Goal: Task Accomplishment & Management: Manage account settings

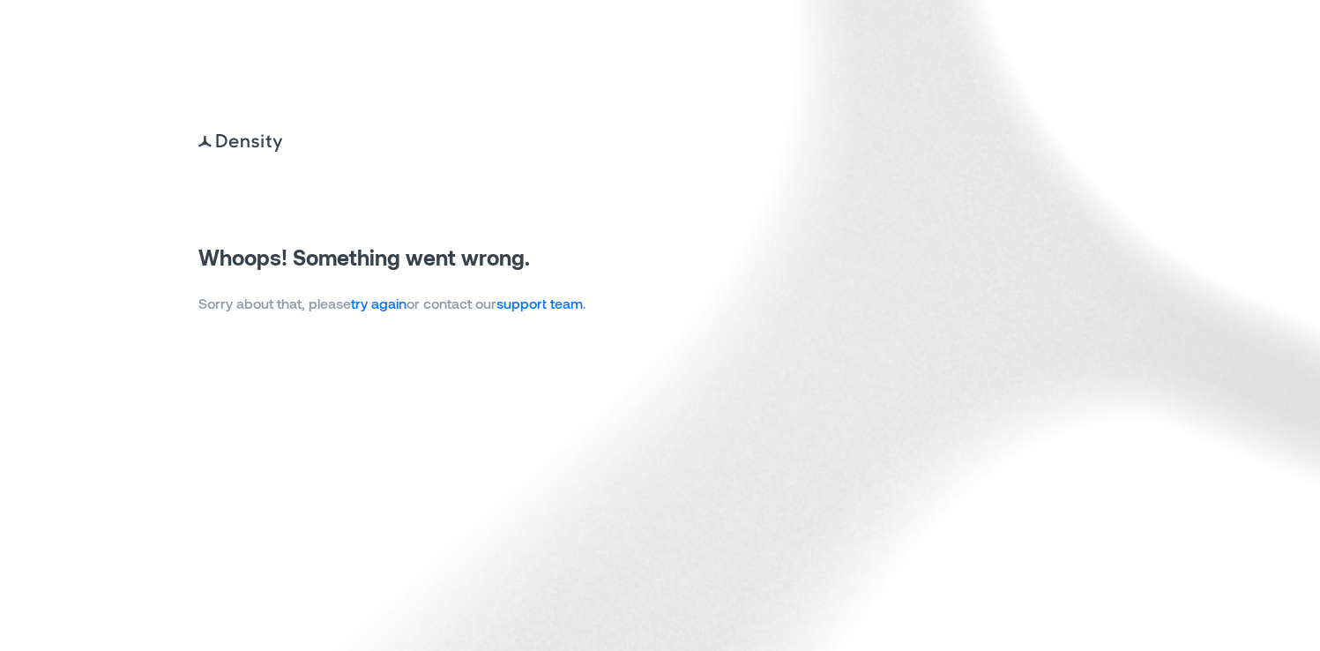
click at [379, 308] on link "try again" at bounding box center [379, 303] width 56 height 17
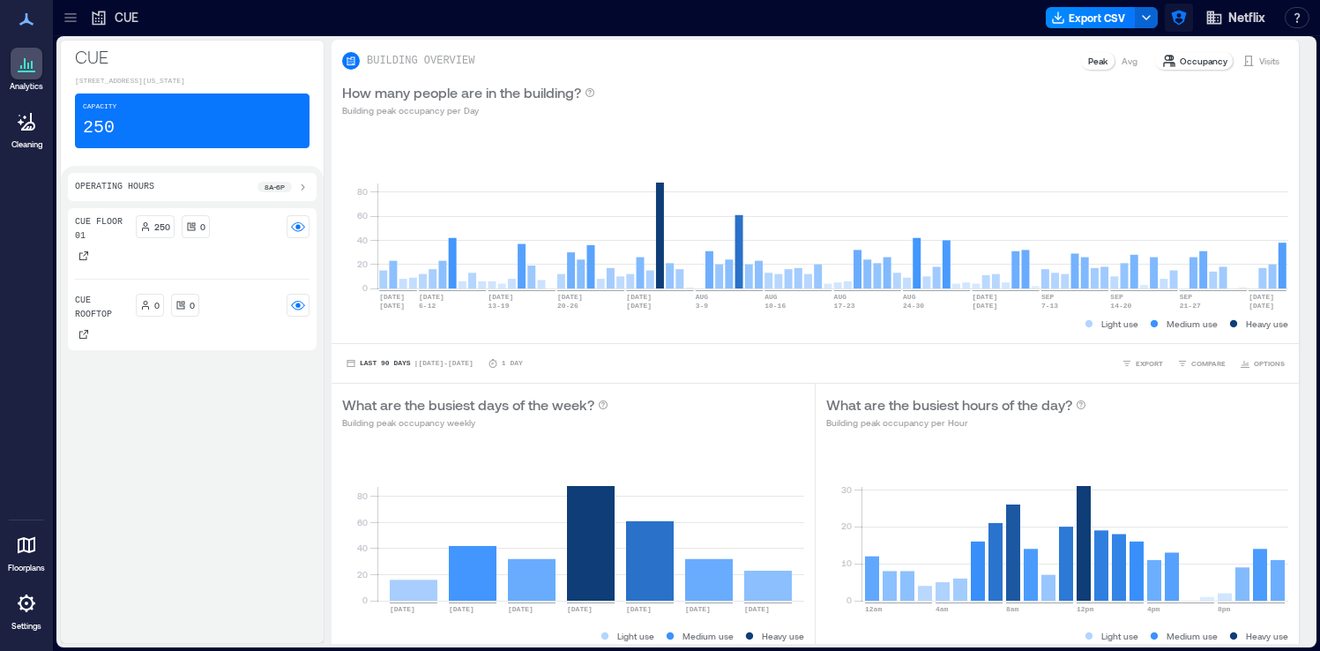
click at [1185, 13] on icon "button" at bounding box center [1178, 18] width 15 height 15
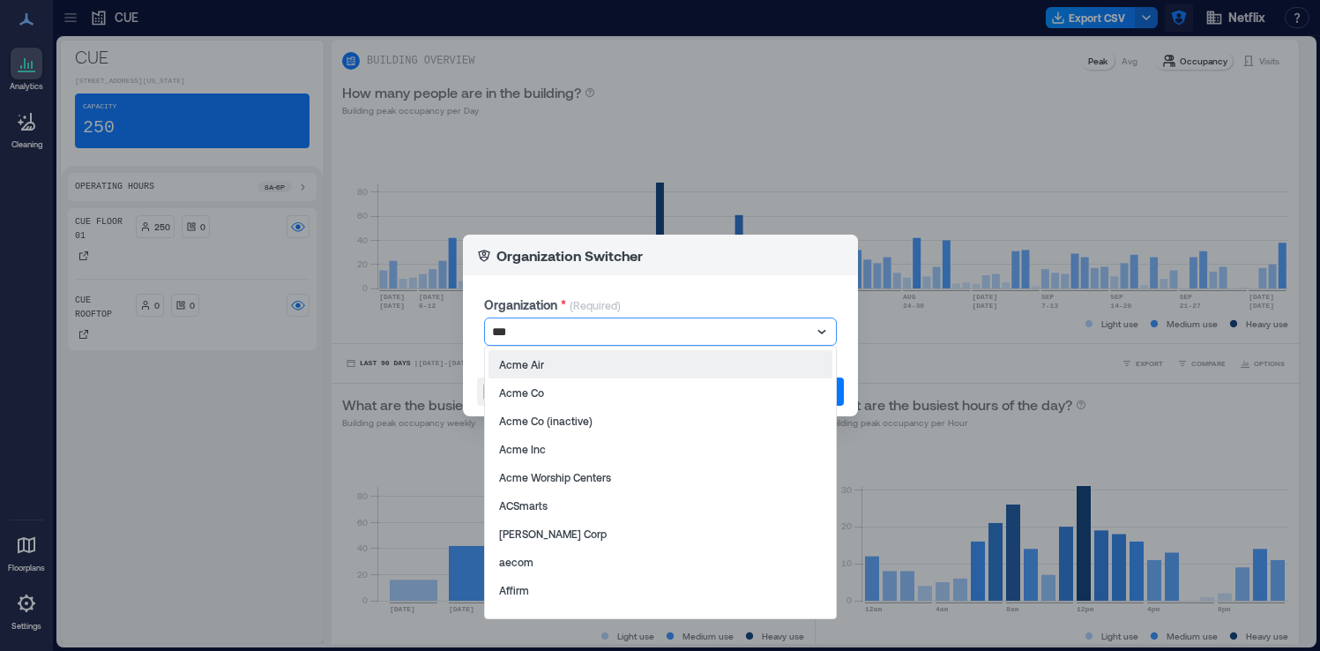
type input "****"
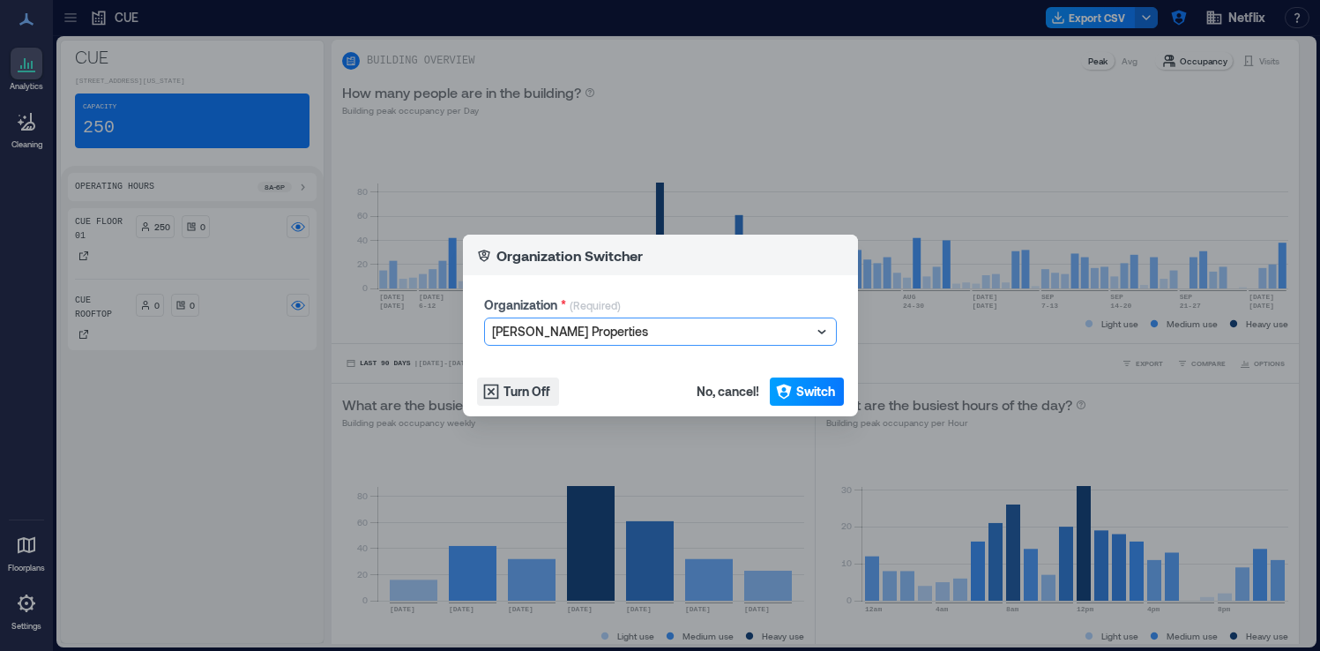
click at [826, 391] on span "Switch" at bounding box center [815, 392] width 39 height 18
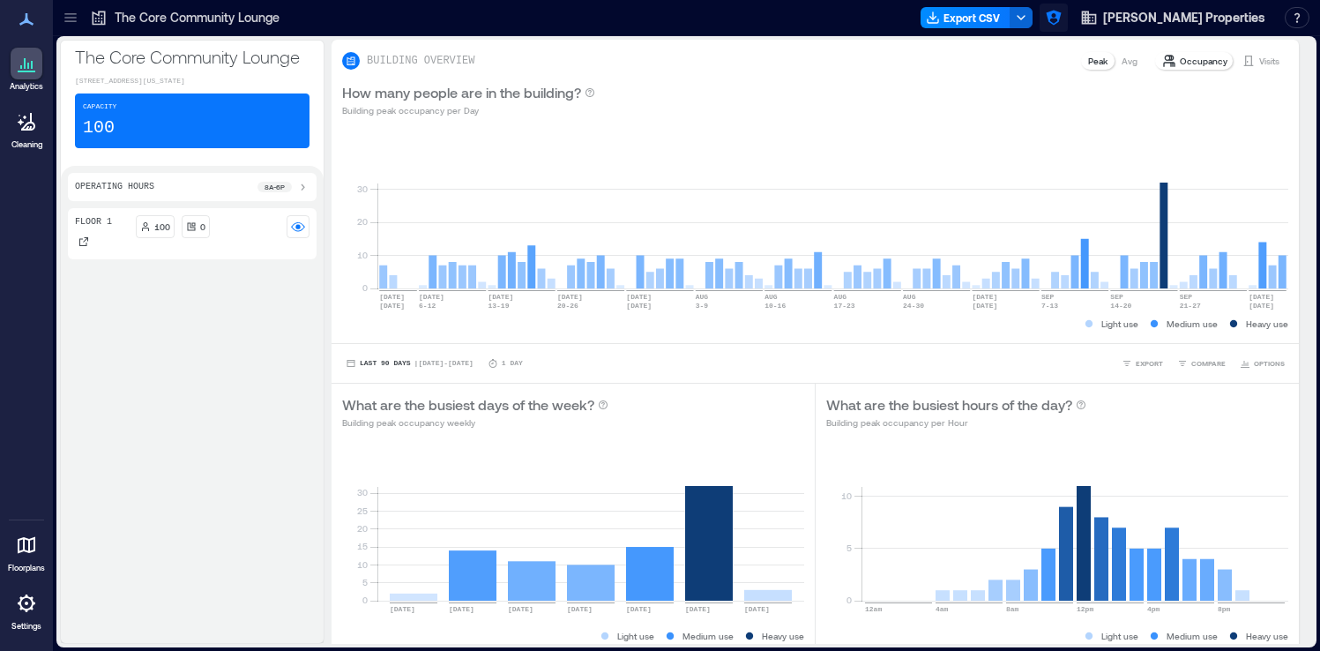
click at [1063, 24] on icon "button" at bounding box center [1054, 18] width 18 height 18
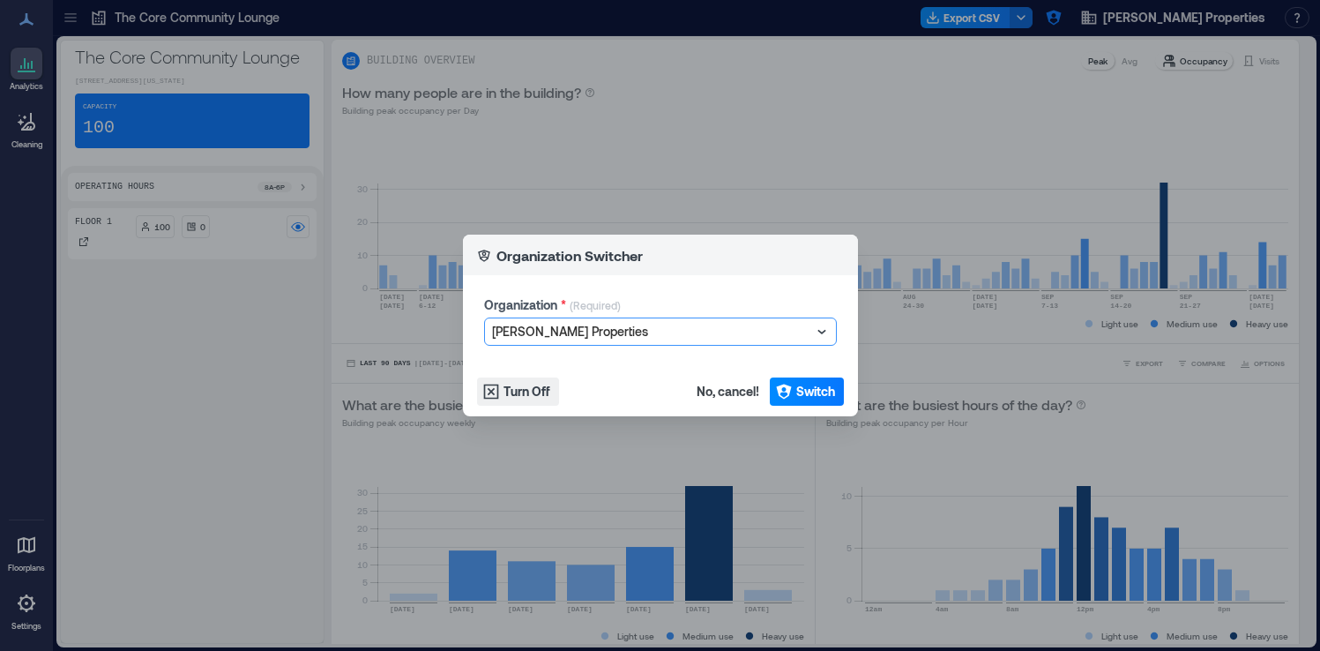
click at [684, 337] on div at bounding box center [651, 331] width 319 height 21
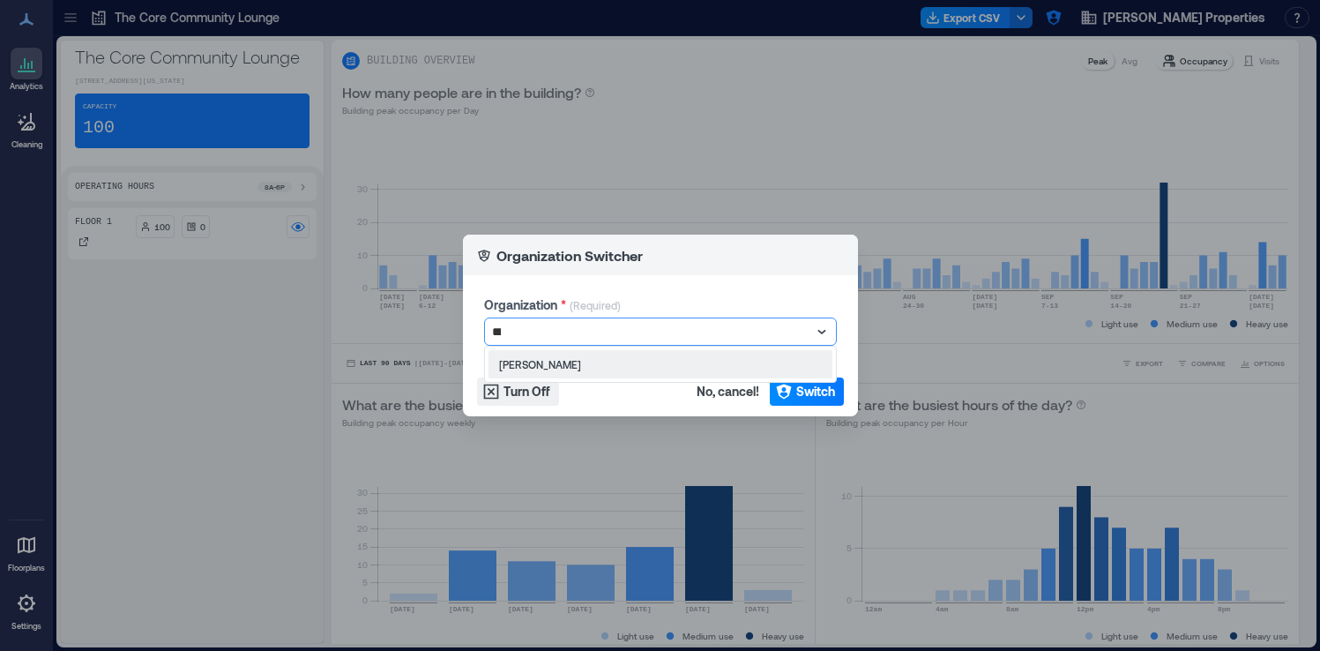
type input "****"
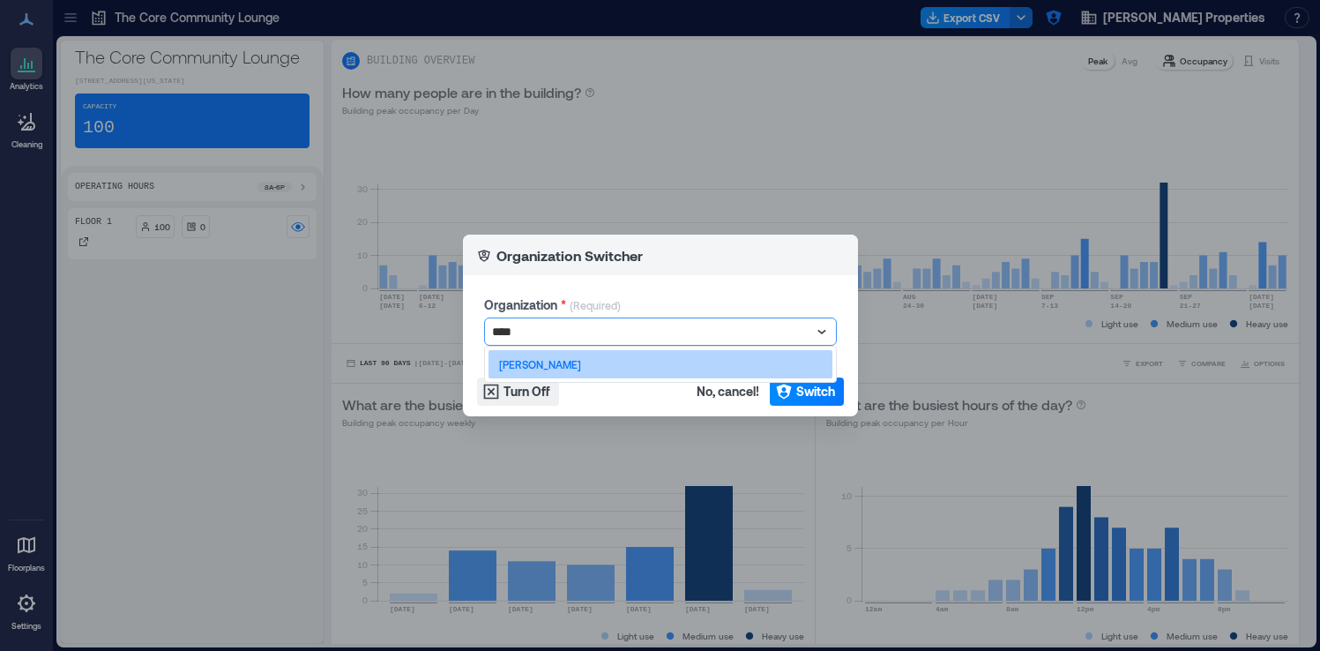
click at [661, 364] on div "J.P. Morgan" at bounding box center [661, 364] width 344 height 28
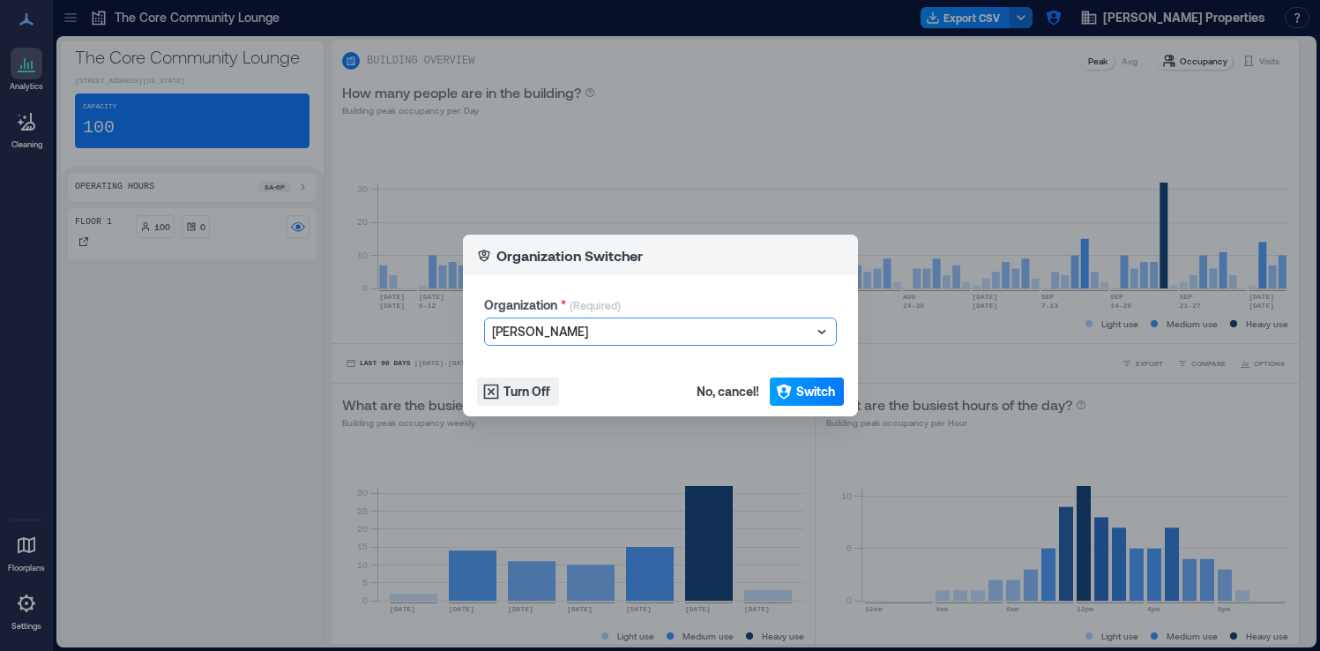
click at [807, 393] on span "Switch" at bounding box center [815, 392] width 39 height 18
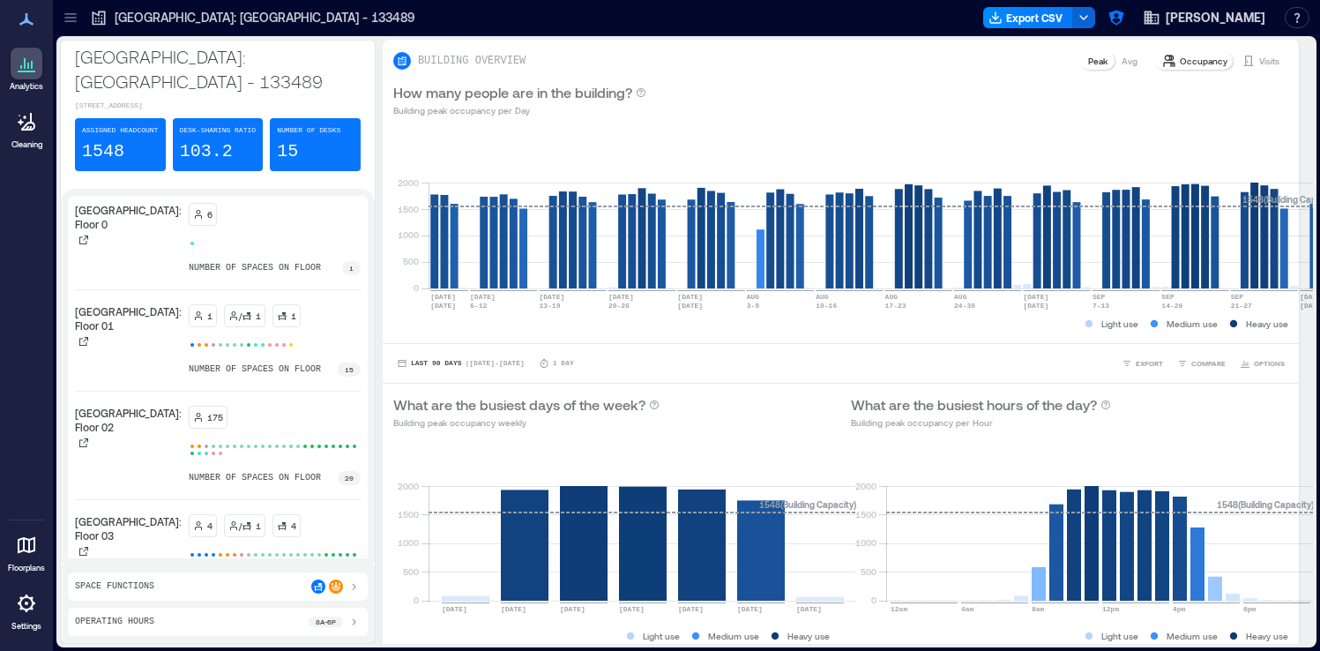
click at [26, 609] on icon at bounding box center [27, 603] width 18 height 18
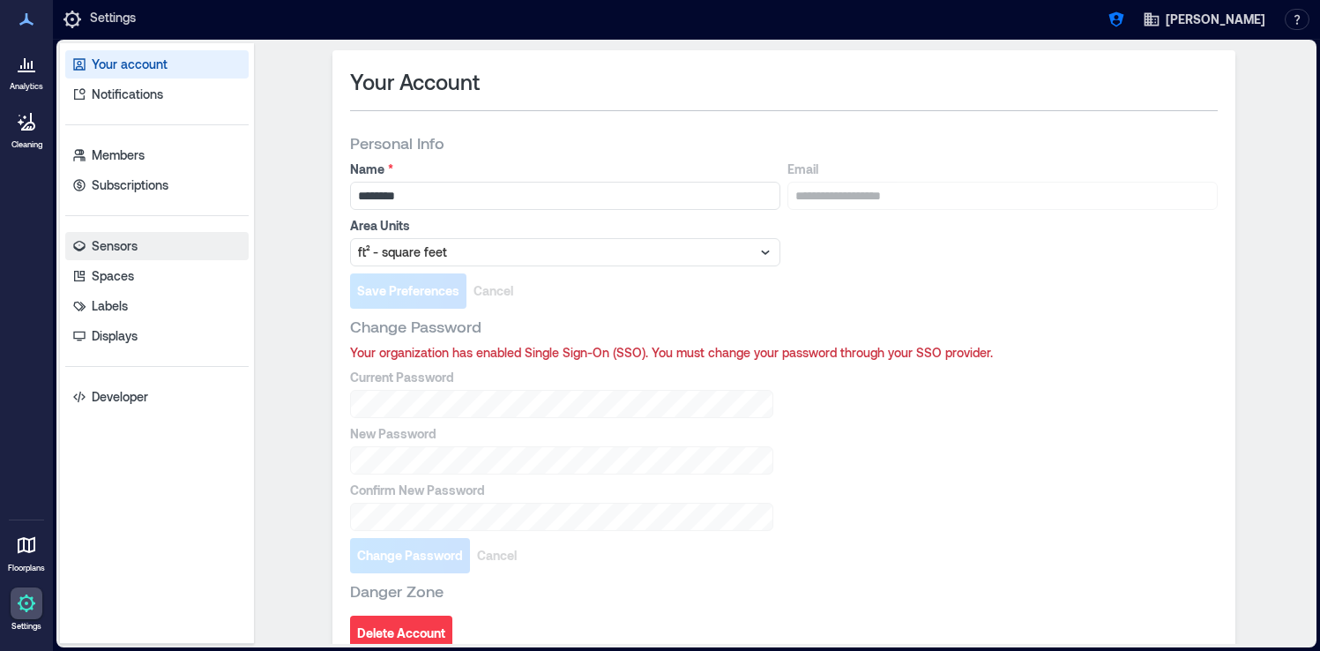
click at [141, 251] on link "Sensors" at bounding box center [156, 246] width 183 height 28
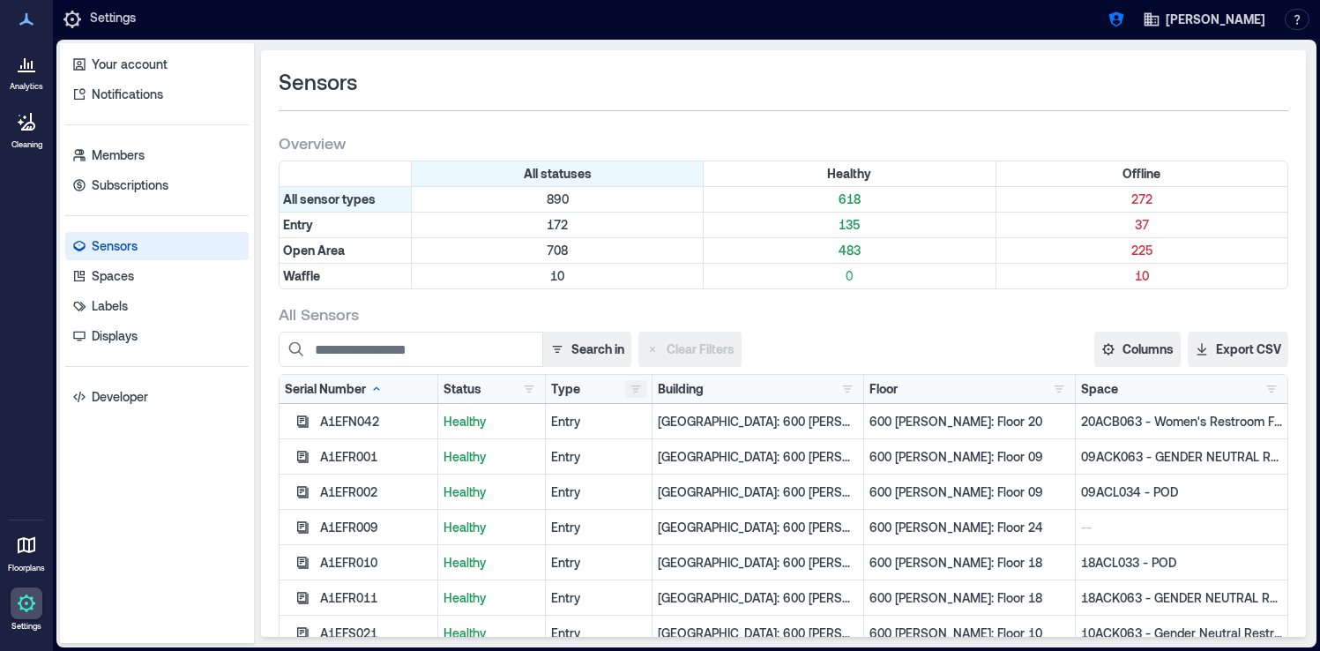
click at [632, 389] on button "button" at bounding box center [635, 389] width 21 height 18
click at [641, 419] on div "Entry 172" at bounding box center [701, 424] width 133 height 18
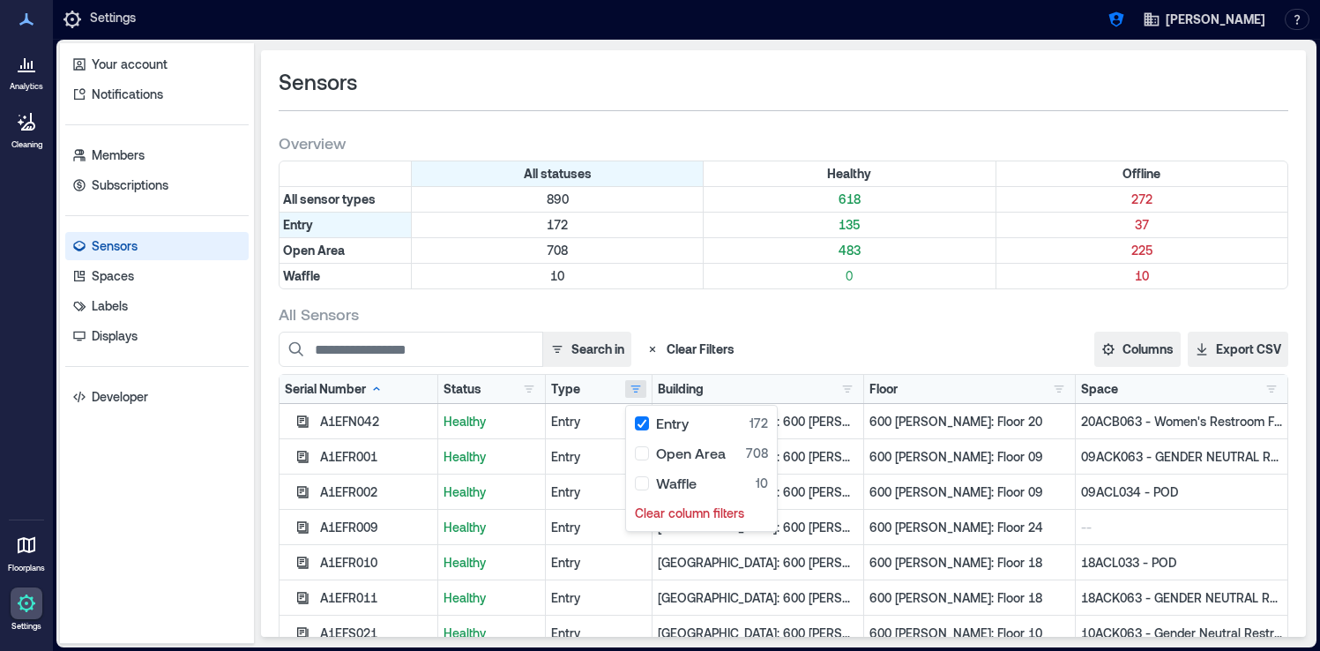
click at [817, 333] on div "Search in Clear Filters" at bounding box center [632, 349] width 706 height 35
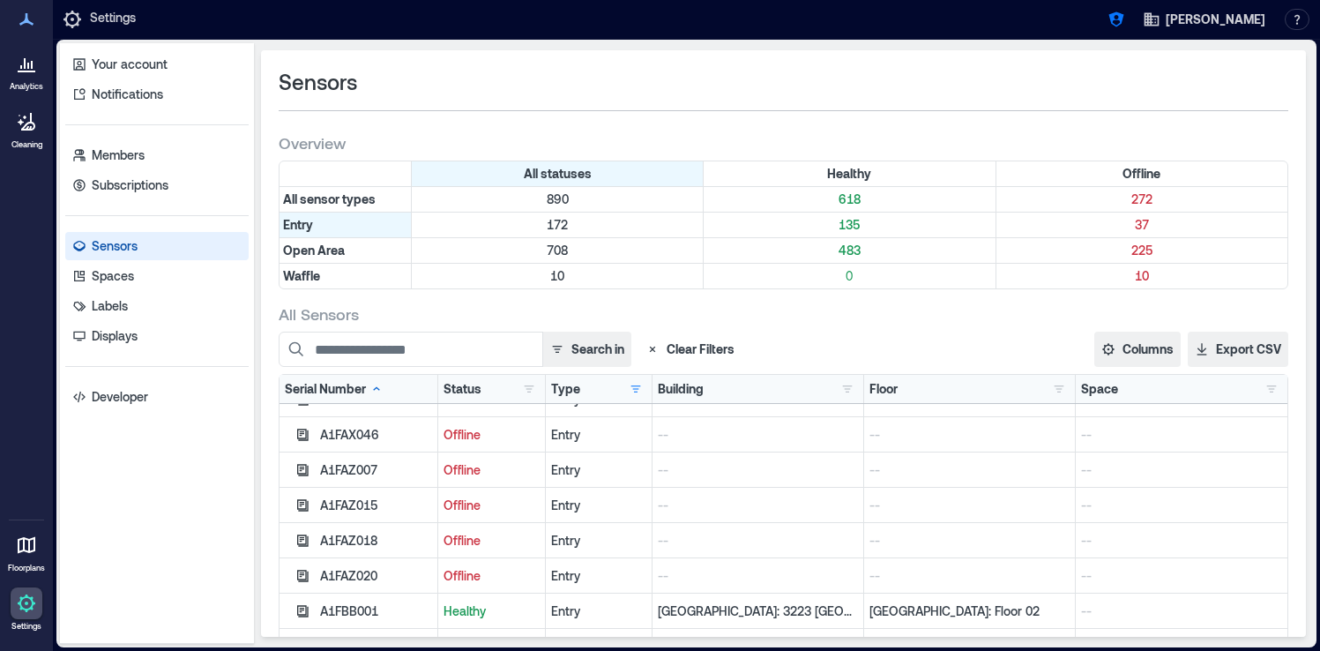
scroll to position [1511, 0]
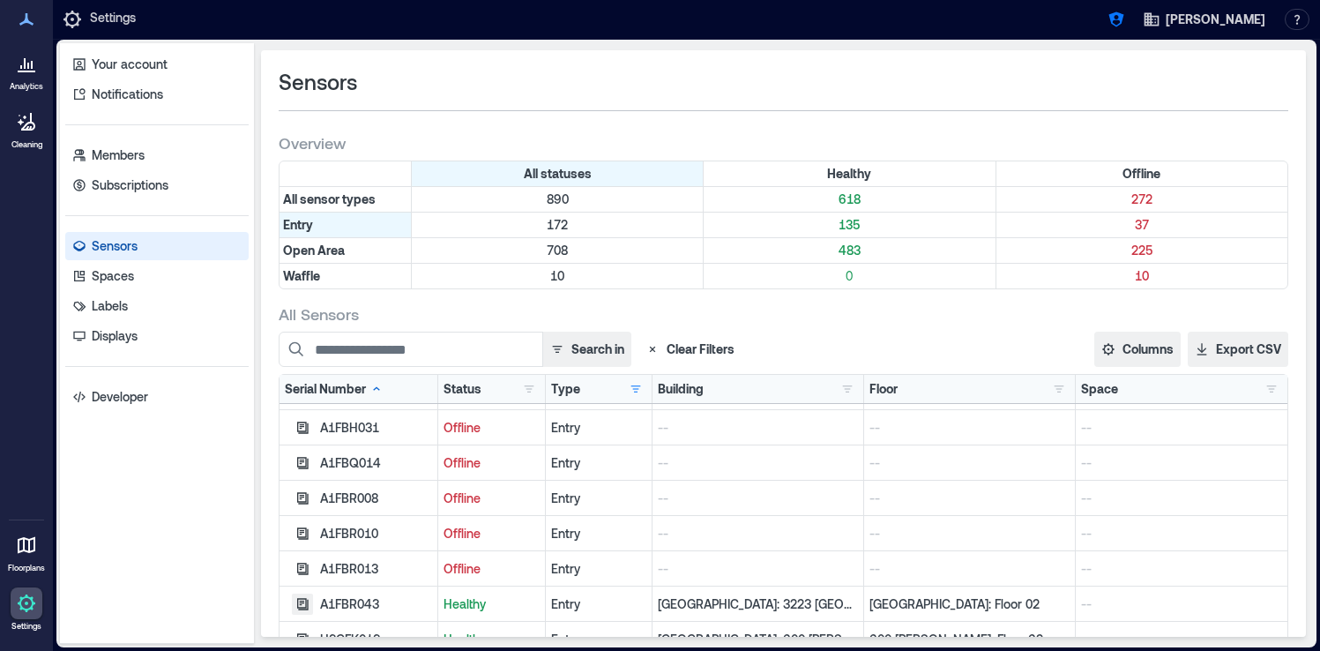
click at [302, 606] on icon "button" at bounding box center [302, 604] width 14 height 14
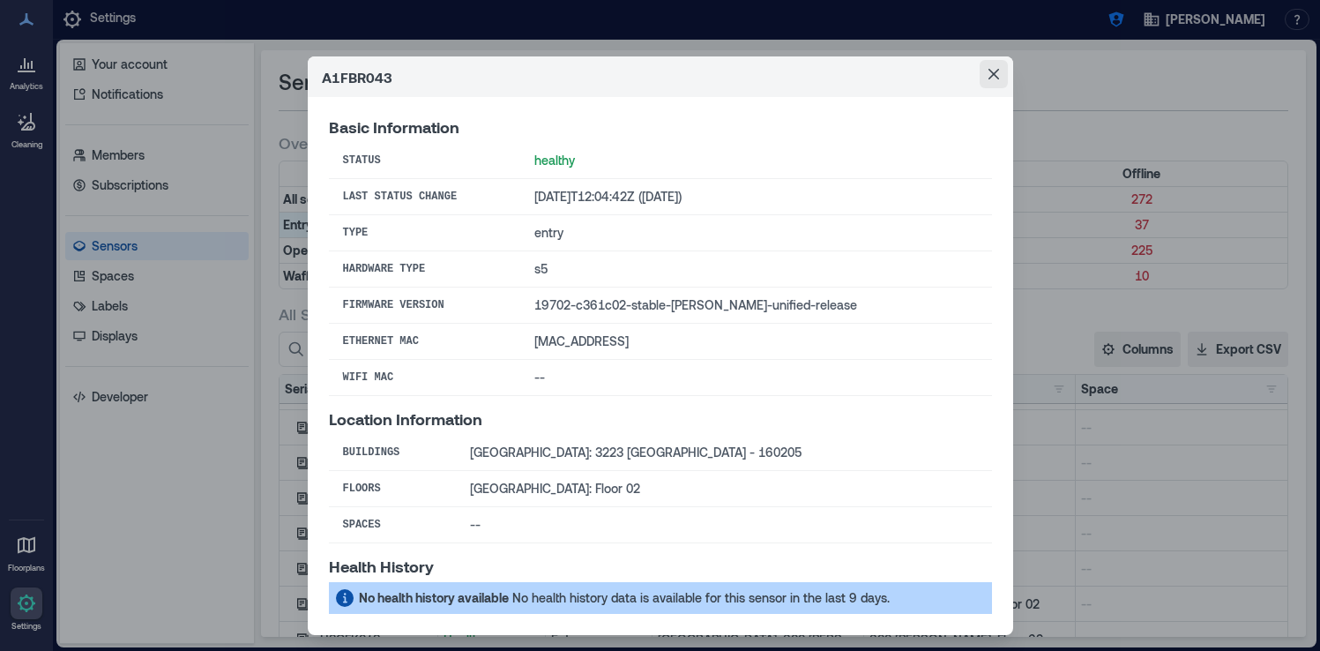
click at [989, 74] on icon "Close" at bounding box center [994, 74] width 11 height 11
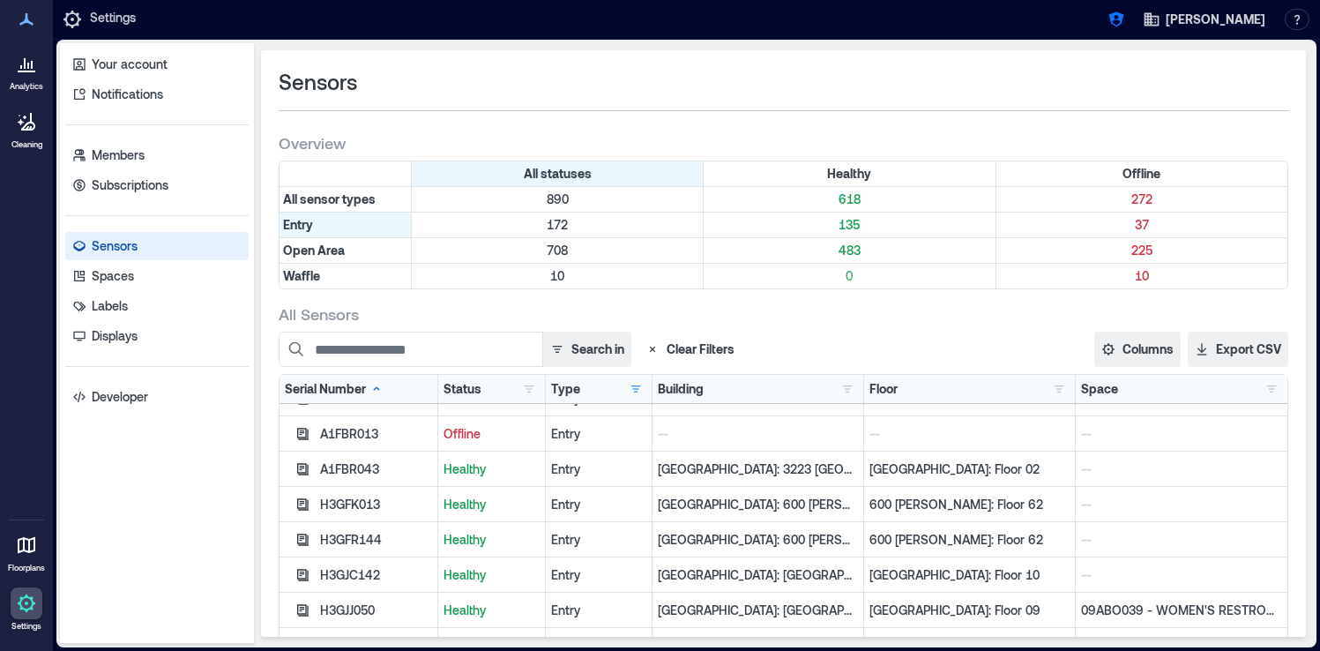
scroll to position [1647, 0]
click at [300, 502] on icon "button" at bounding box center [302, 502] width 11 height 11
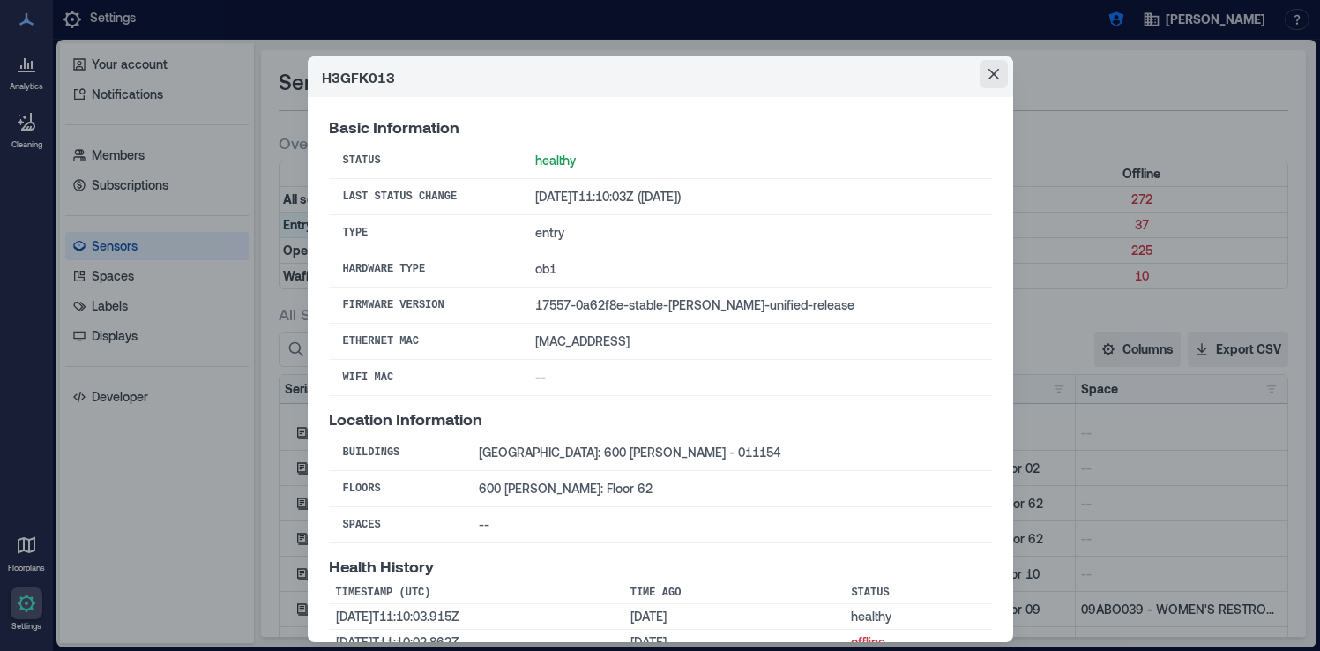
click at [996, 70] on icon "Close" at bounding box center [994, 74] width 11 height 11
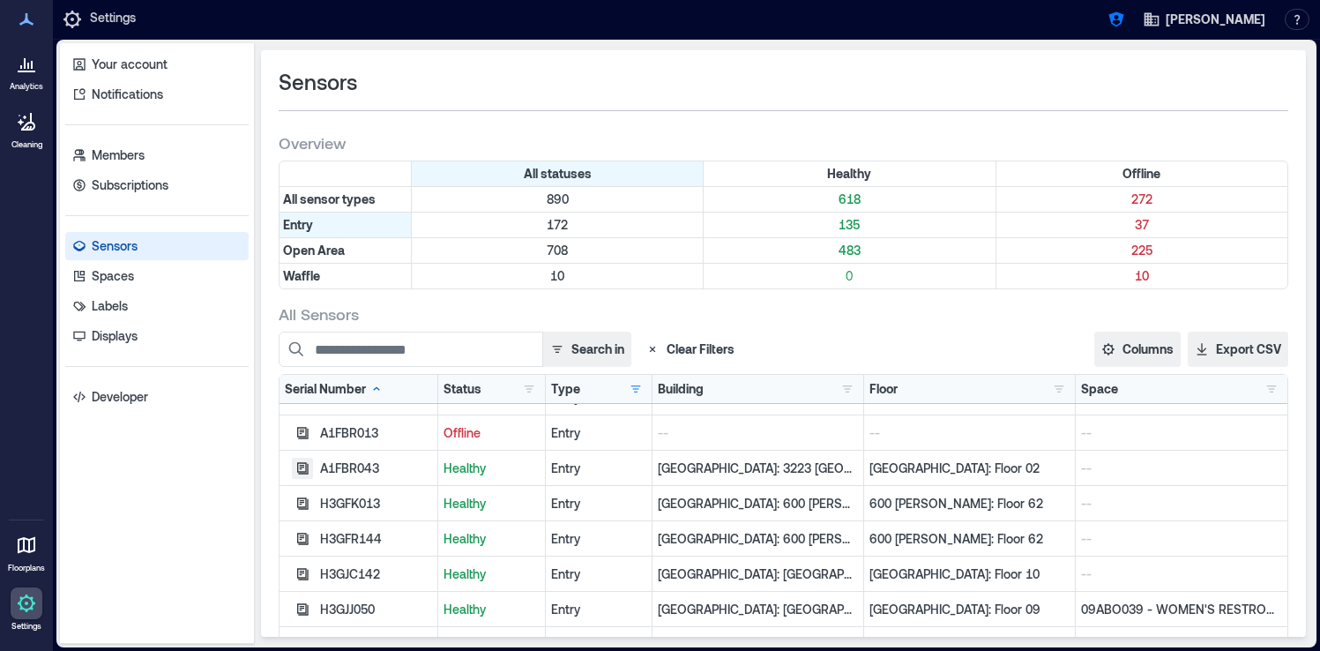
click at [302, 469] on icon "button" at bounding box center [302, 468] width 14 height 14
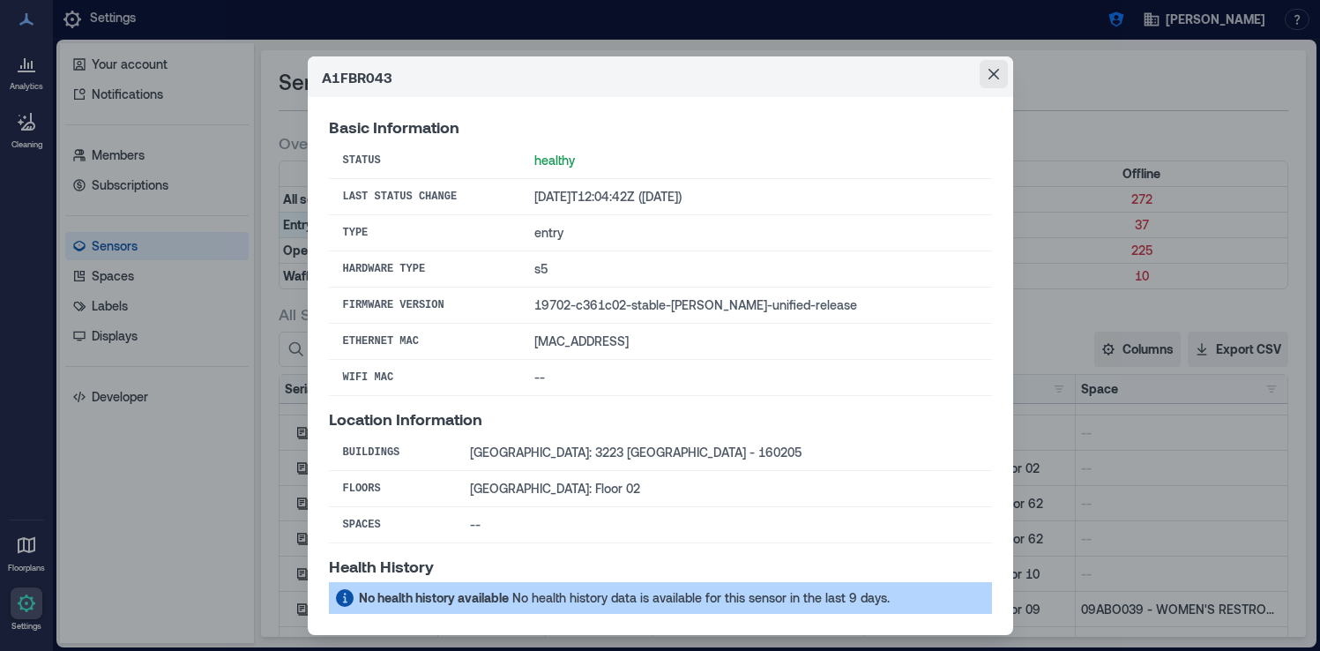
click at [995, 70] on icon "Close" at bounding box center [994, 74] width 11 height 11
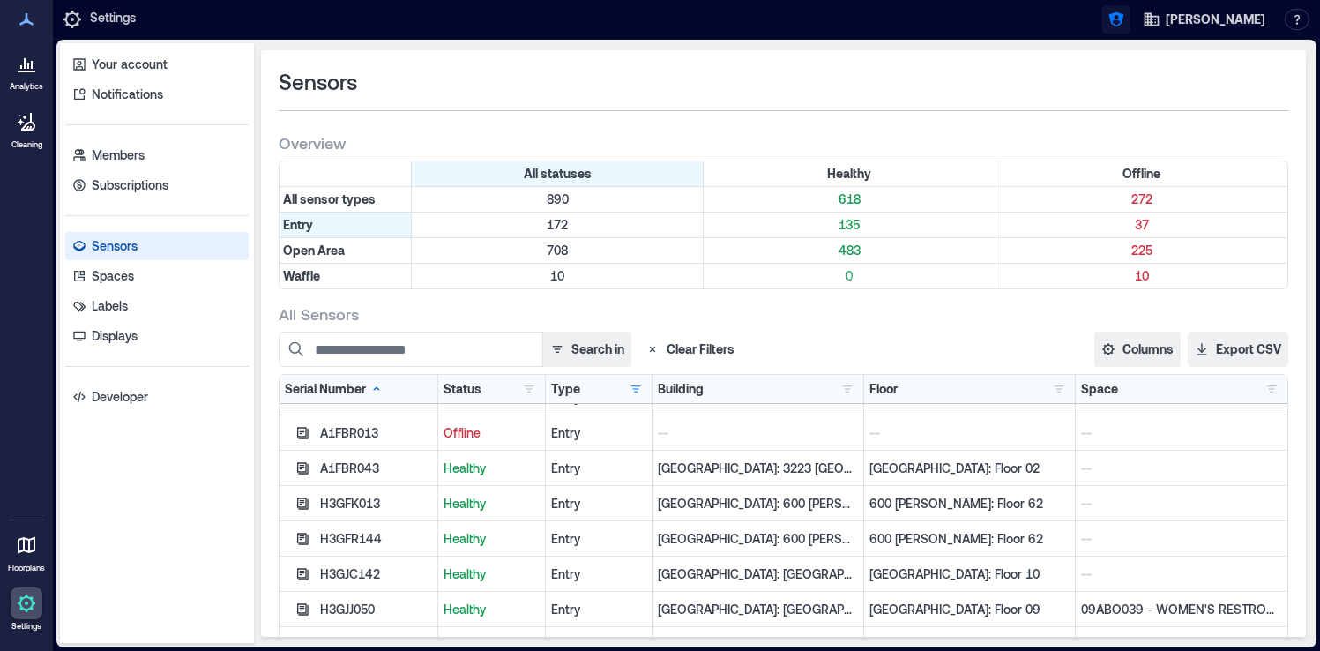
click at [1125, 20] on icon "button" at bounding box center [1117, 20] width 18 height 18
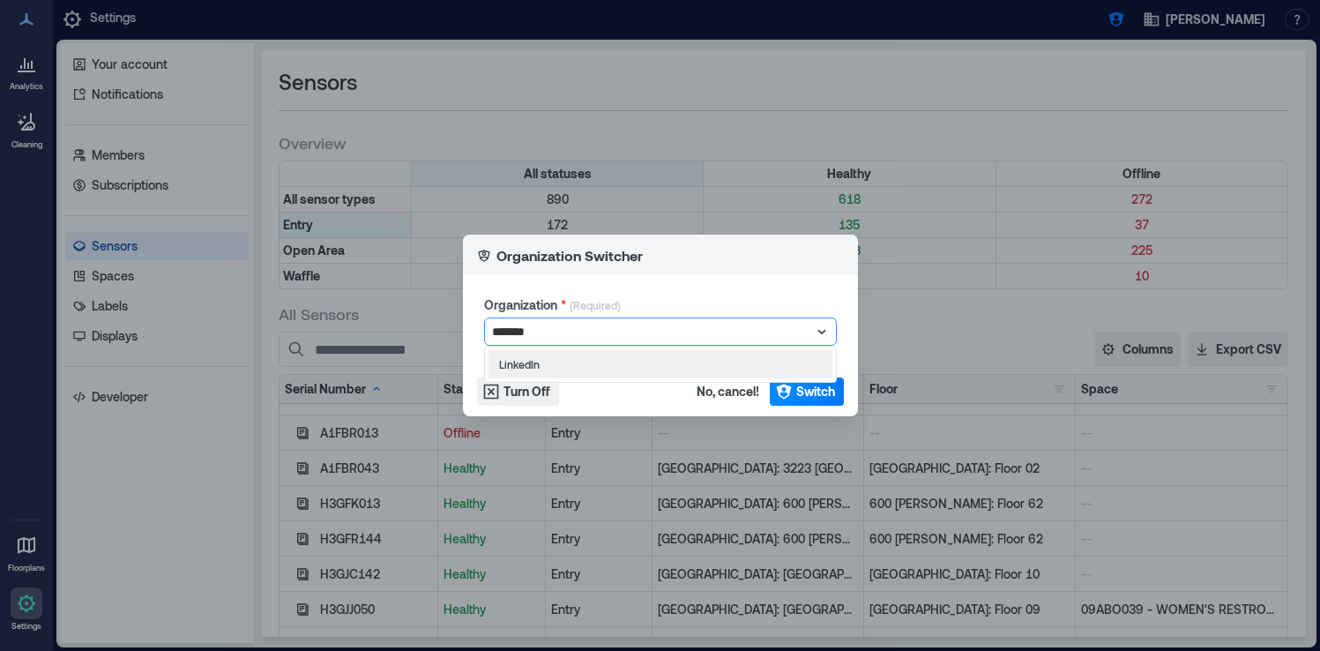
type input "********"
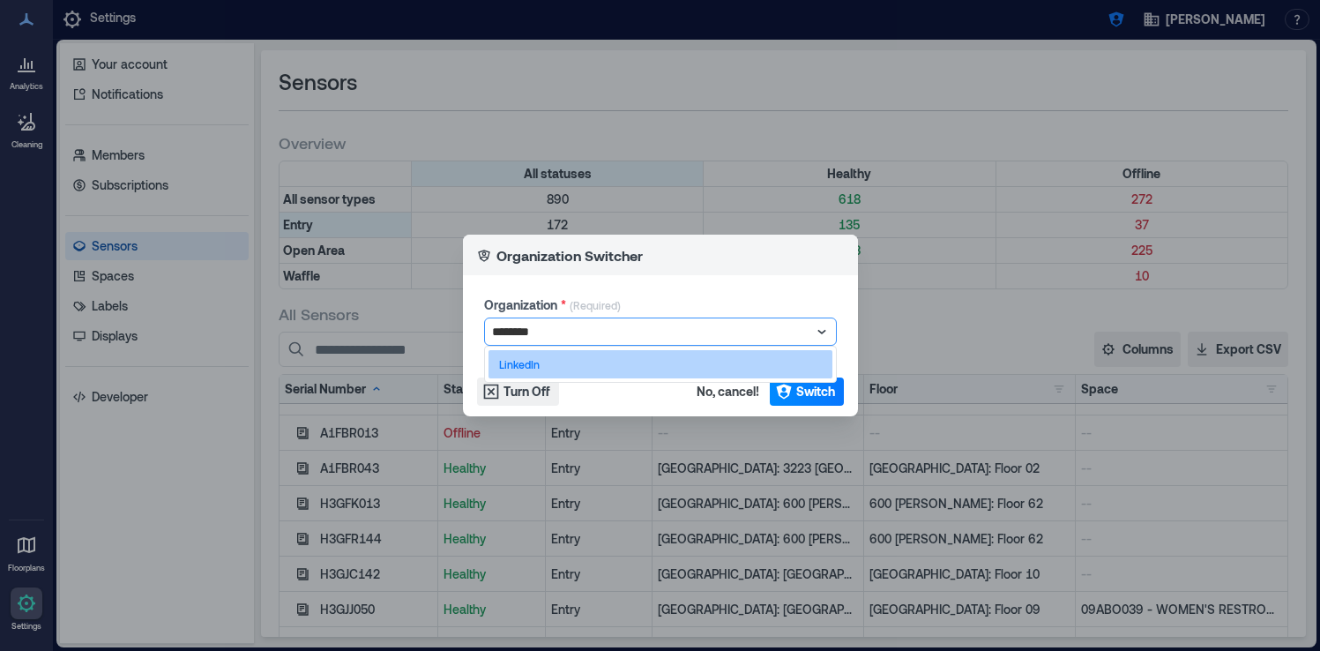
click at [585, 368] on div "LinkedIn" at bounding box center [661, 364] width 344 height 28
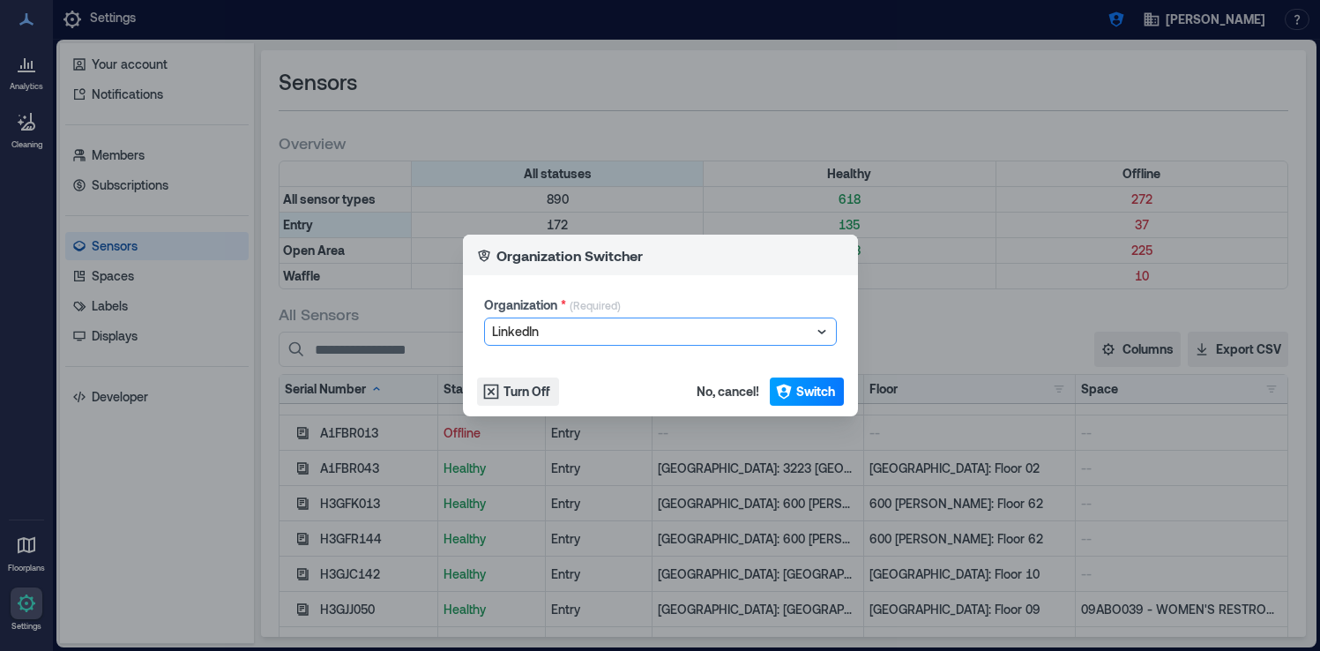
click at [815, 396] on span "Switch" at bounding box center [815, 392] width 39 height 18
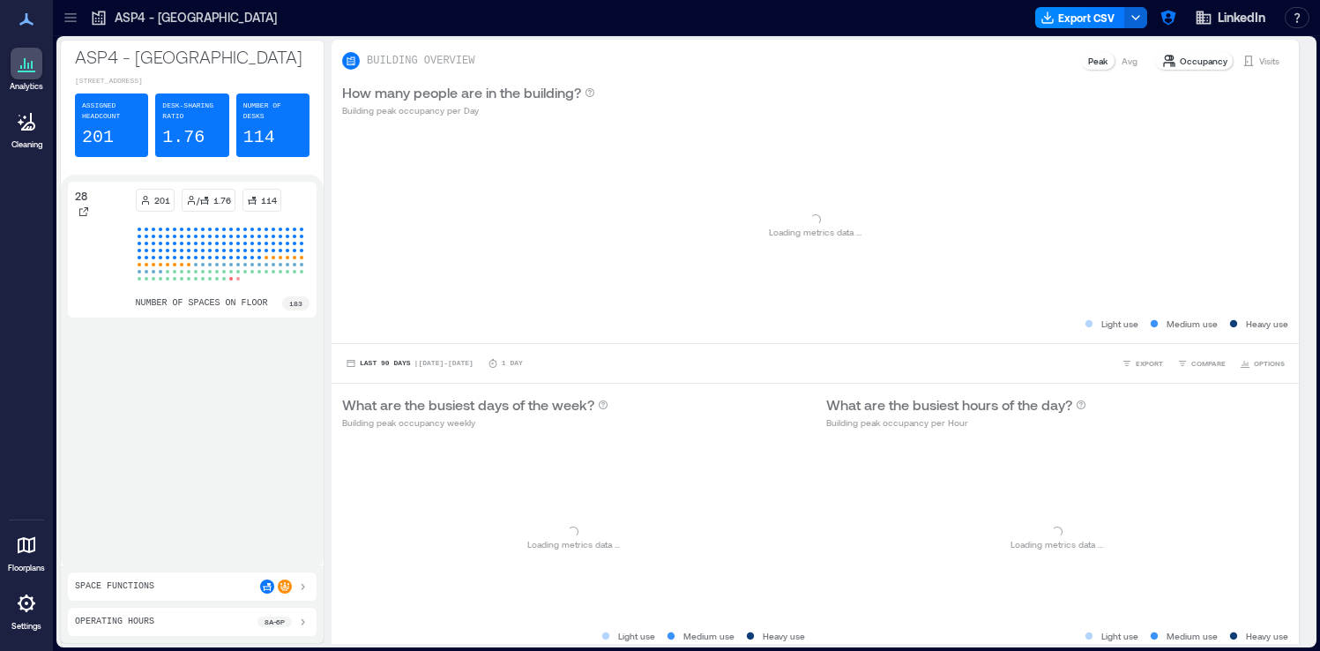
click at [65, 17] on icon at bounding box center [69, 18] width 11 height 2
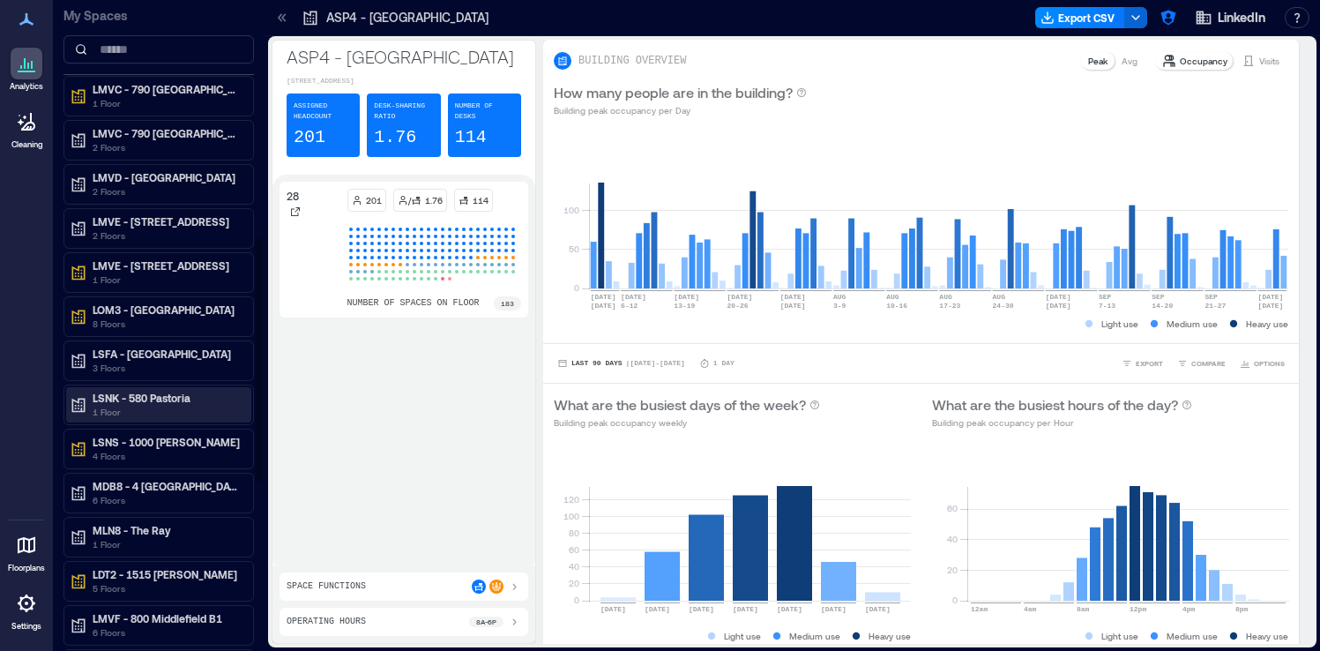
scroll to position [683, 0]
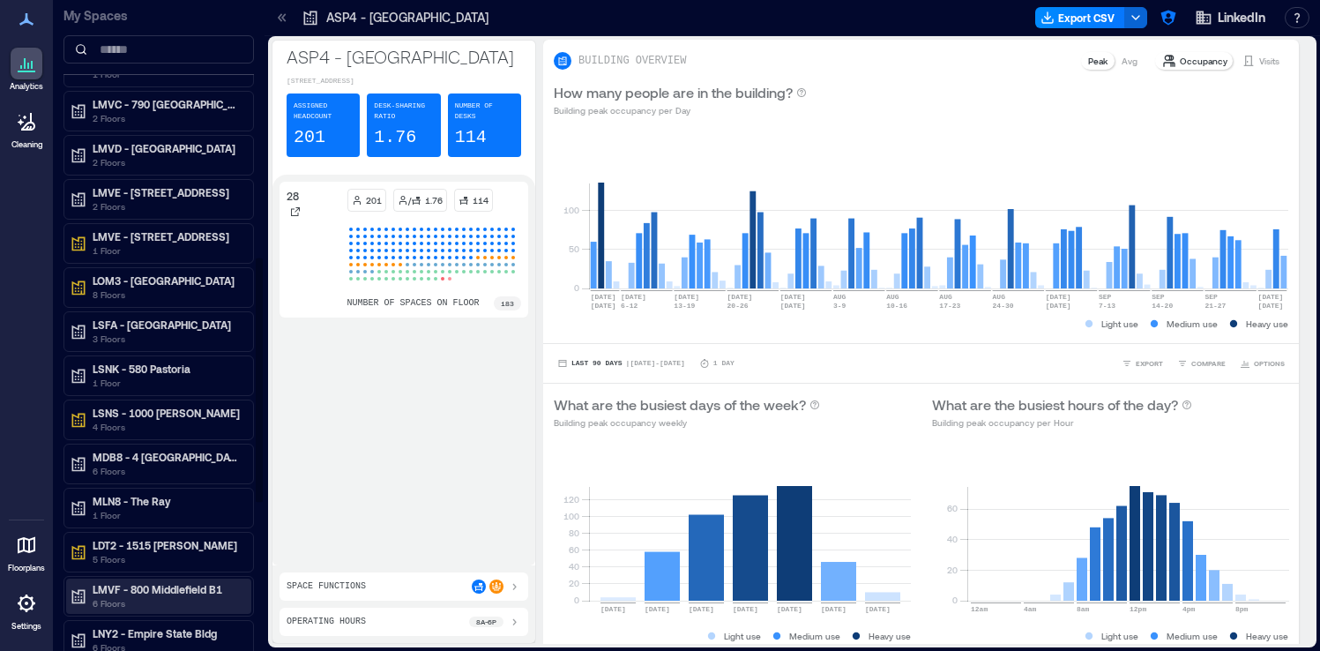
click at [171, 589] on p "LMVF - 800 Middlefield B1" at bounding box center [167, 589] width 148 height 14
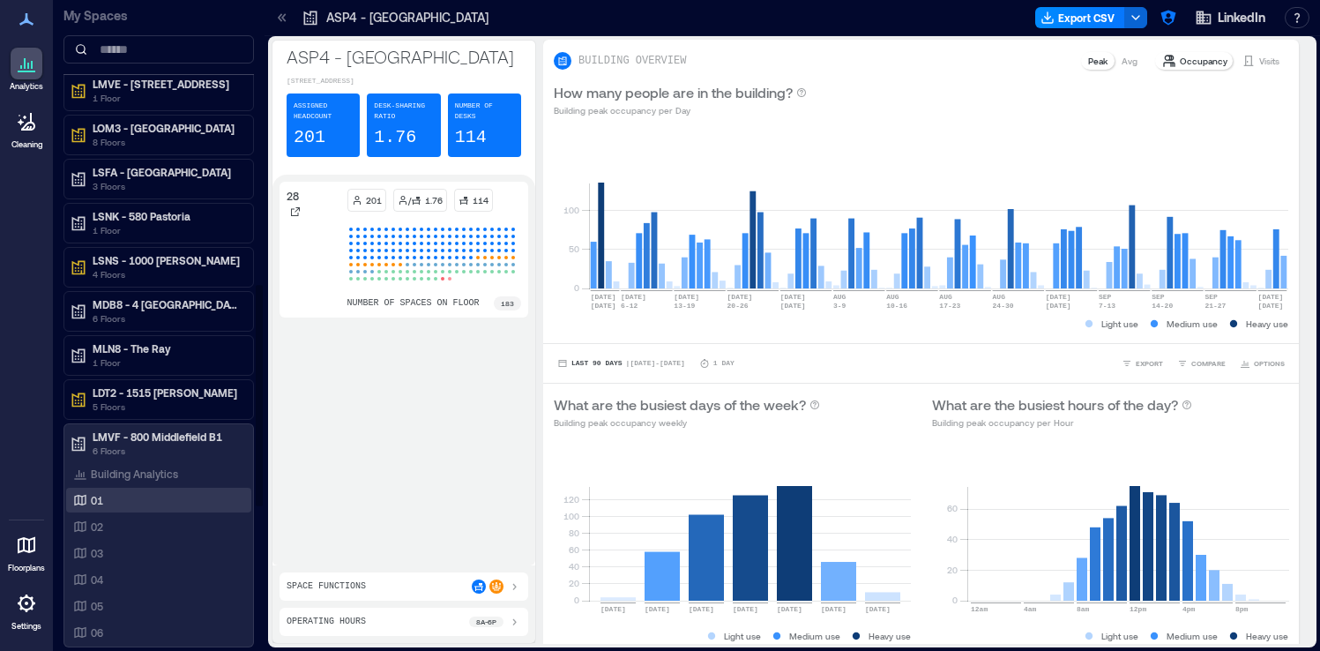
click at [164, 501] on div "01" at bounding box center [155, 500] width 171 height 18
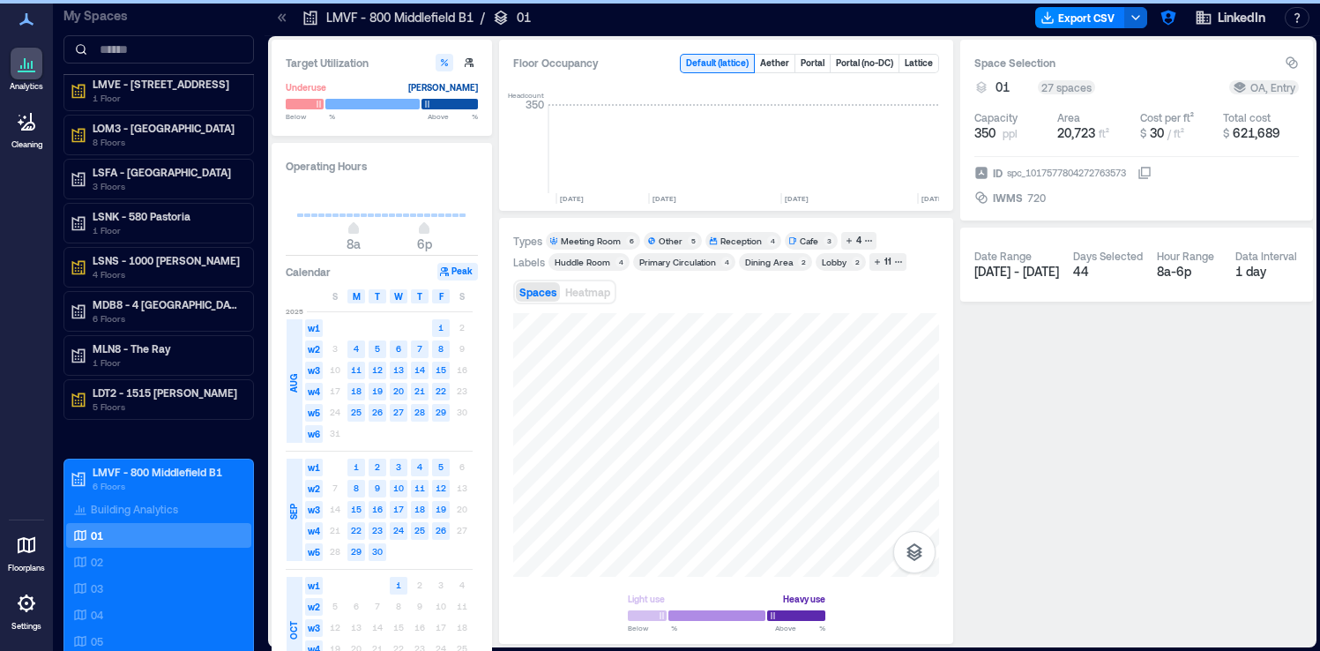
scroll to position [0, 5358]
click at [279, 16] on icon at bounding box center [280, 17] width 4 height 8
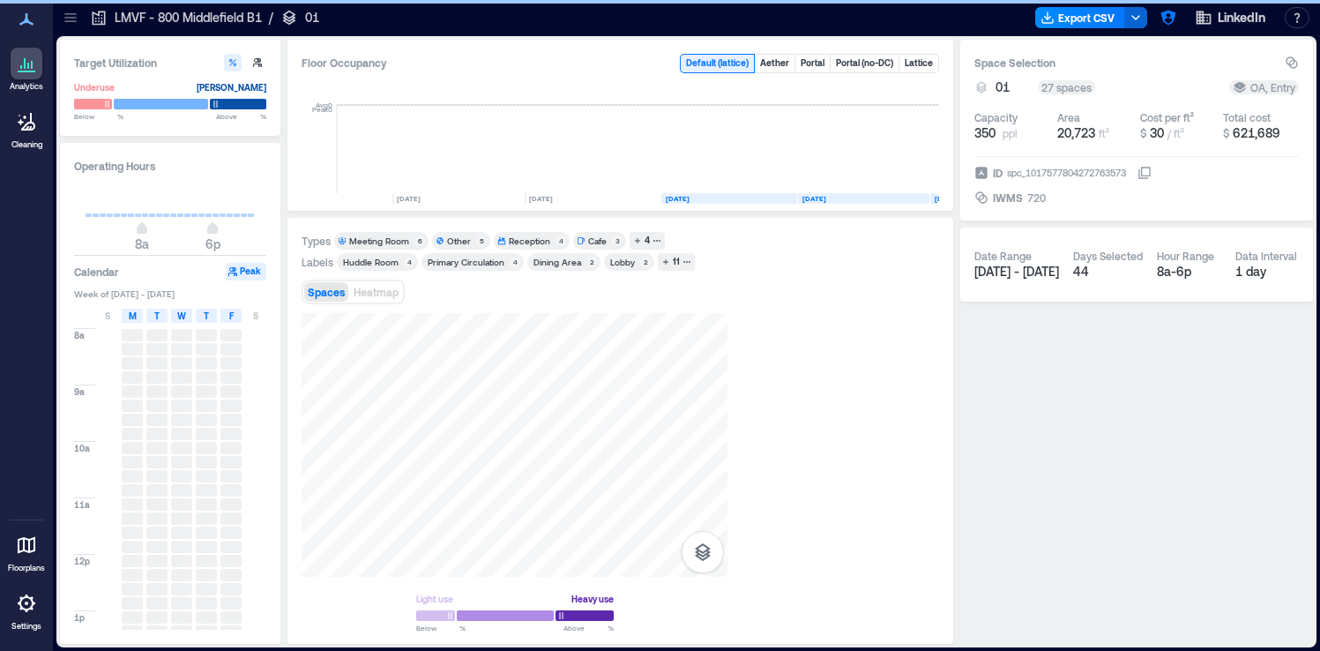
scroll to position [0, 5146]
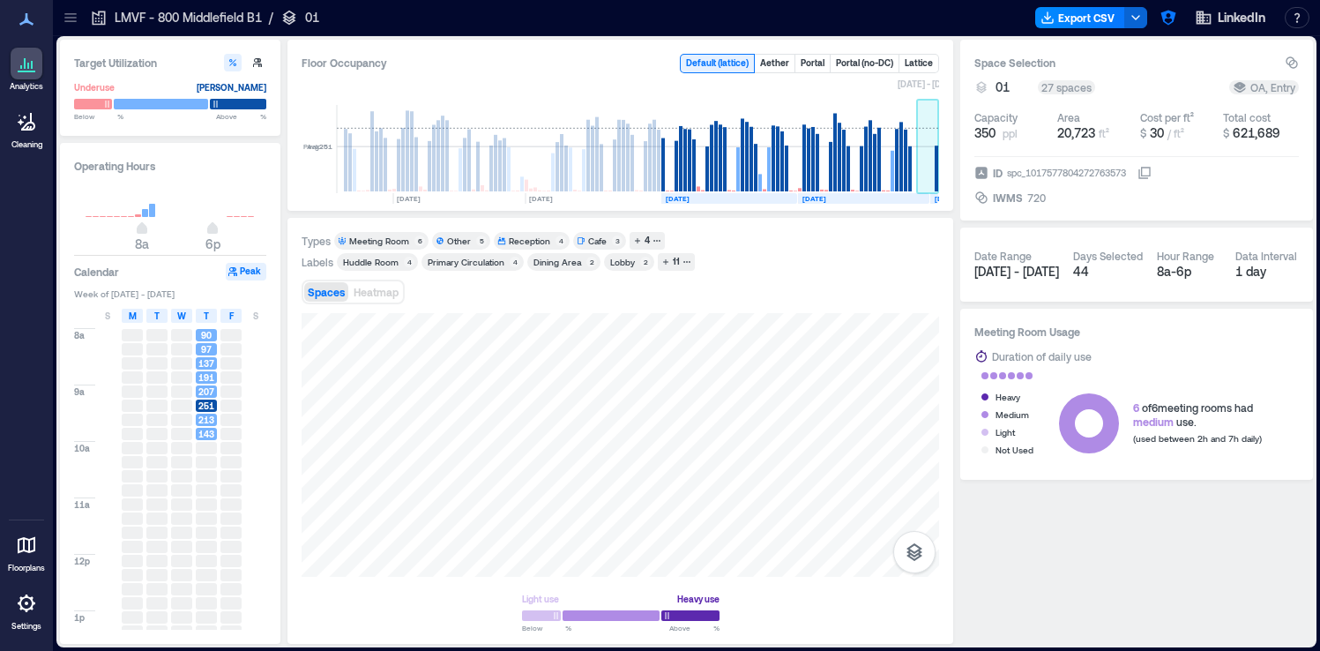
click at [934, 161] on rect at bounding box center [928, 149] width 22 height 88
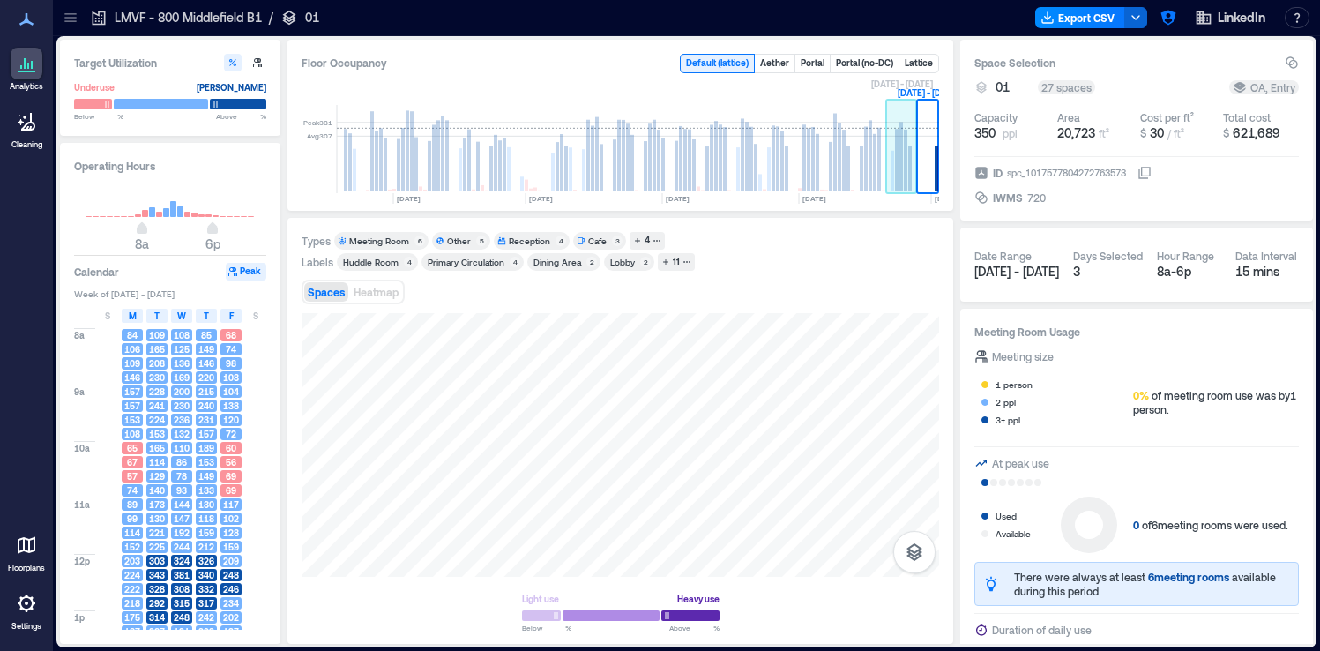
click at [901, 166] on rect at bounding box center [902, 157] width 4 height 70
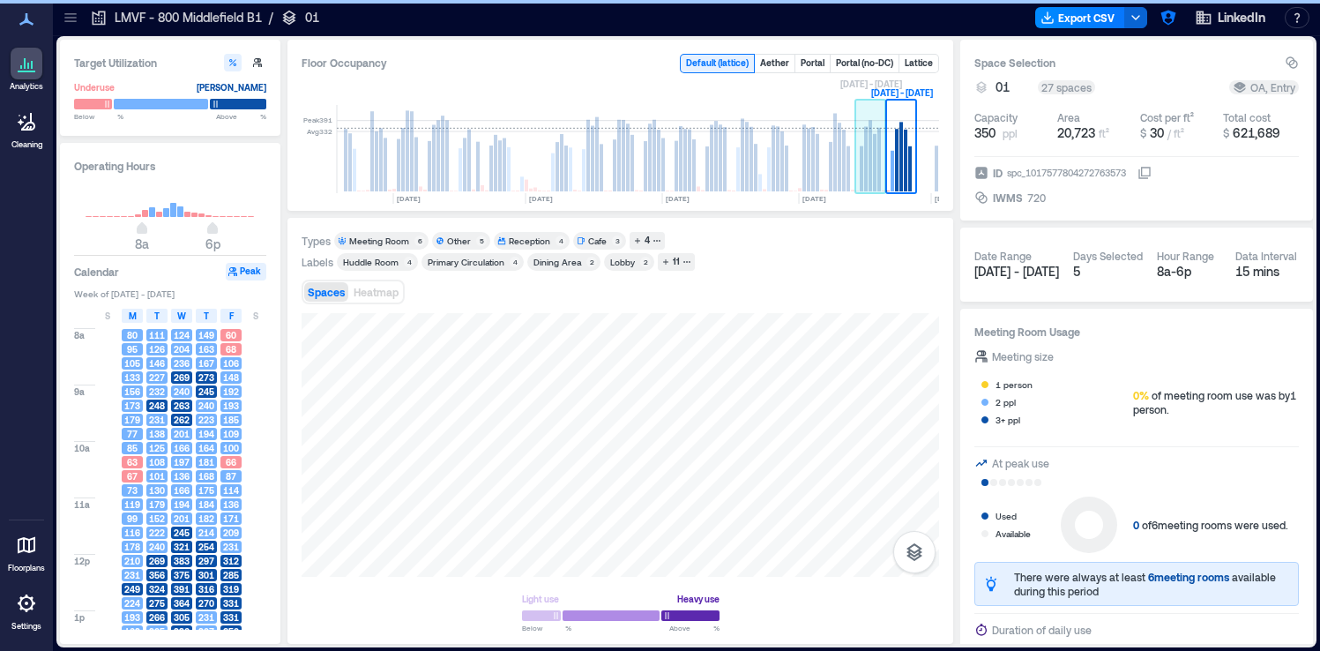
click at [863, 168] on rect at bounding box center [862, 168] width 4 height 45
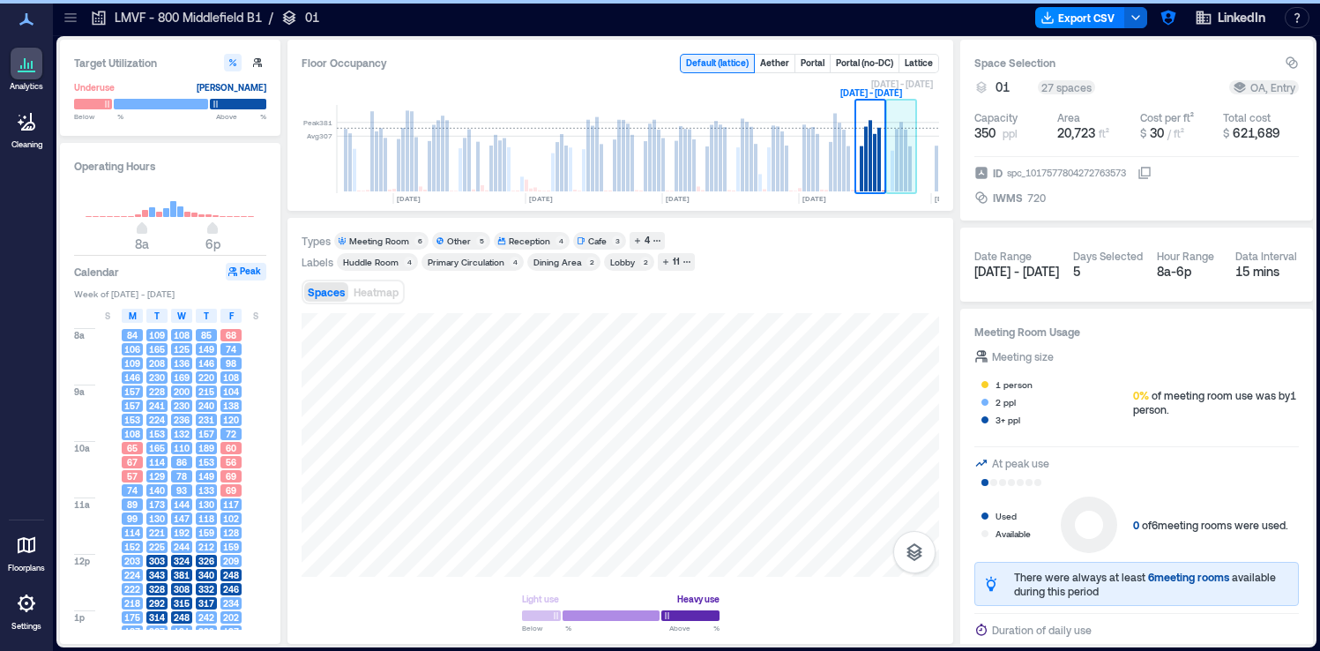
click at [905, 166] on rect at bounding box center [906, 161] width 4 height 62
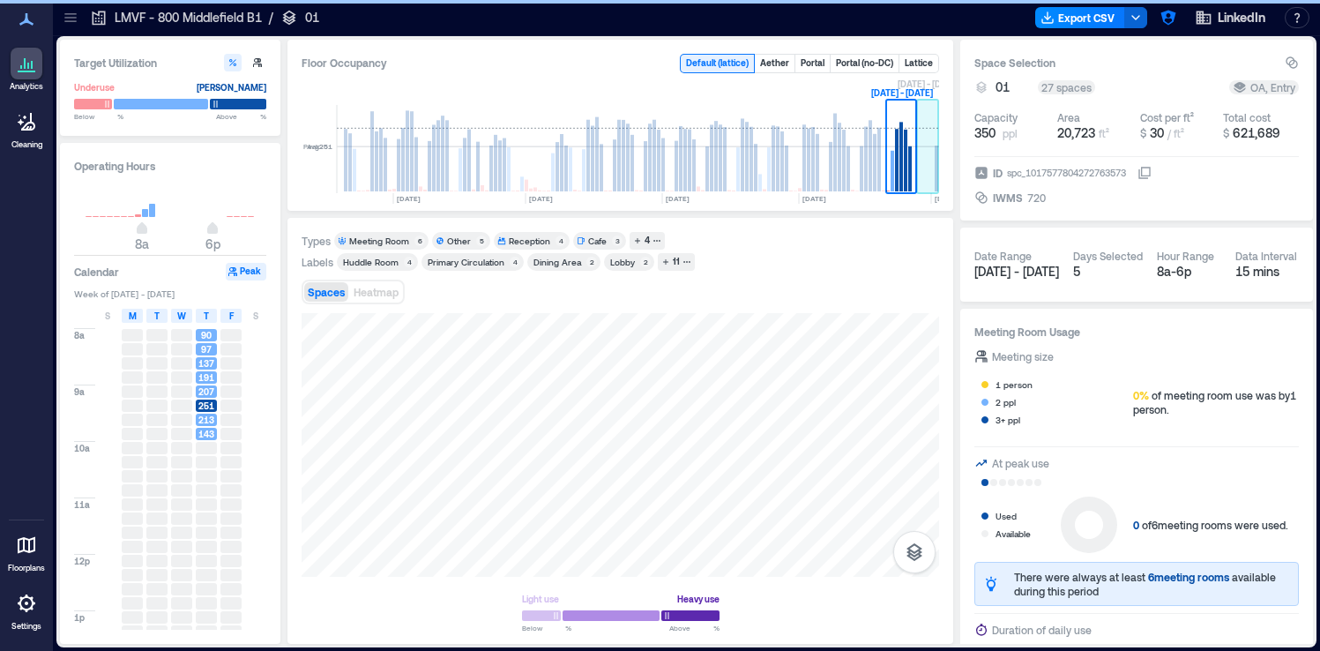
click at [931, 169] on rect at bounding box center [928, 149] width 22 height 88
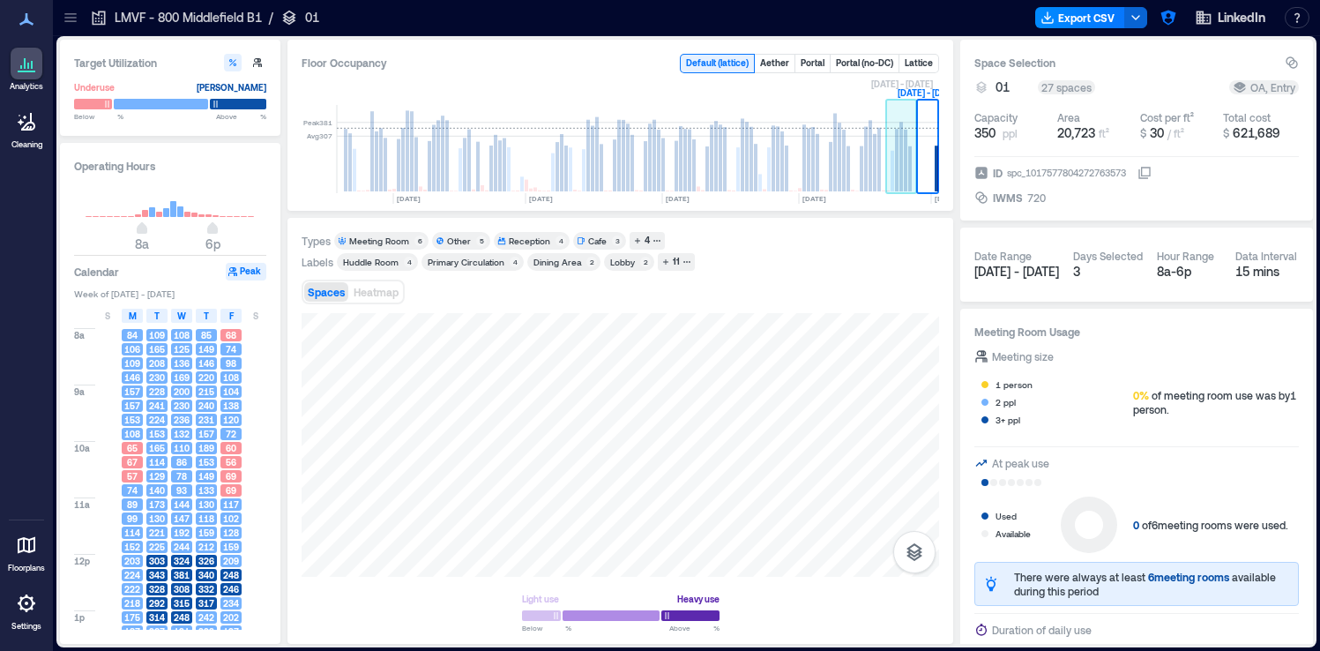
click at [902, 170] on rect at bounding box center [902, 157] width 4 height 70
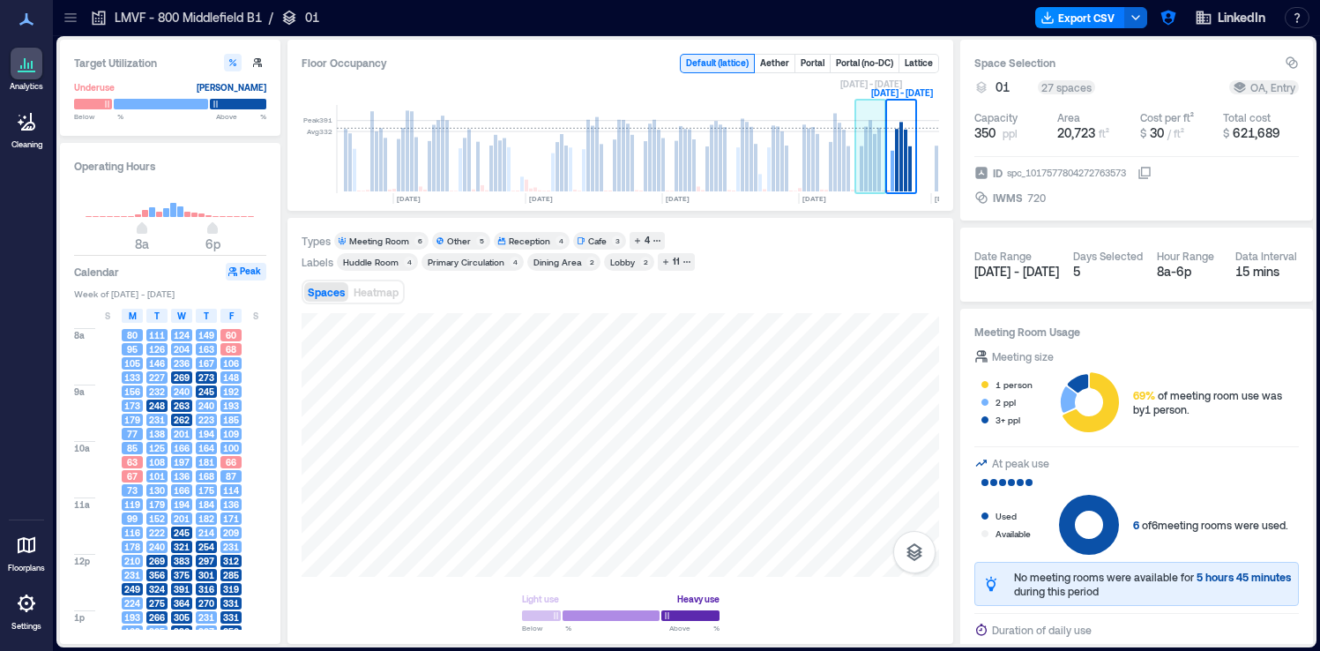
click at [863, 168] on rect at bounding box center [871, 149] width 31 height 88
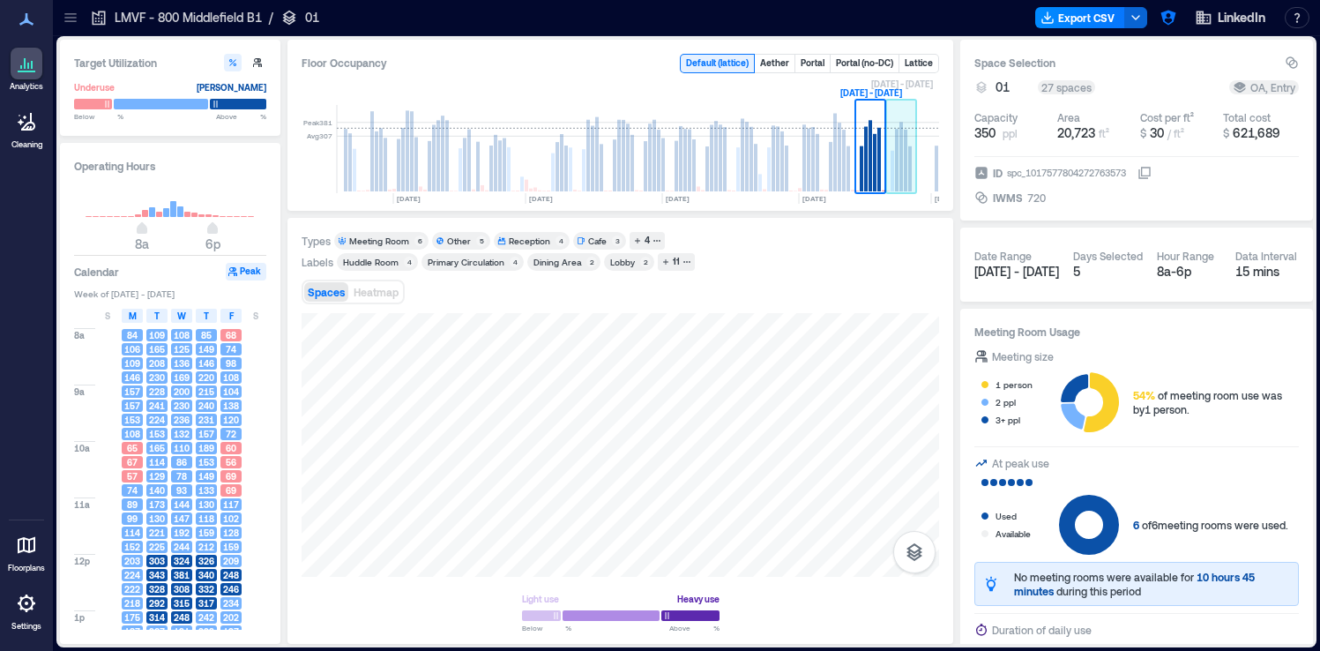
click at [892, 170] on rect at bounding box center [893, 171] width 4 height 41
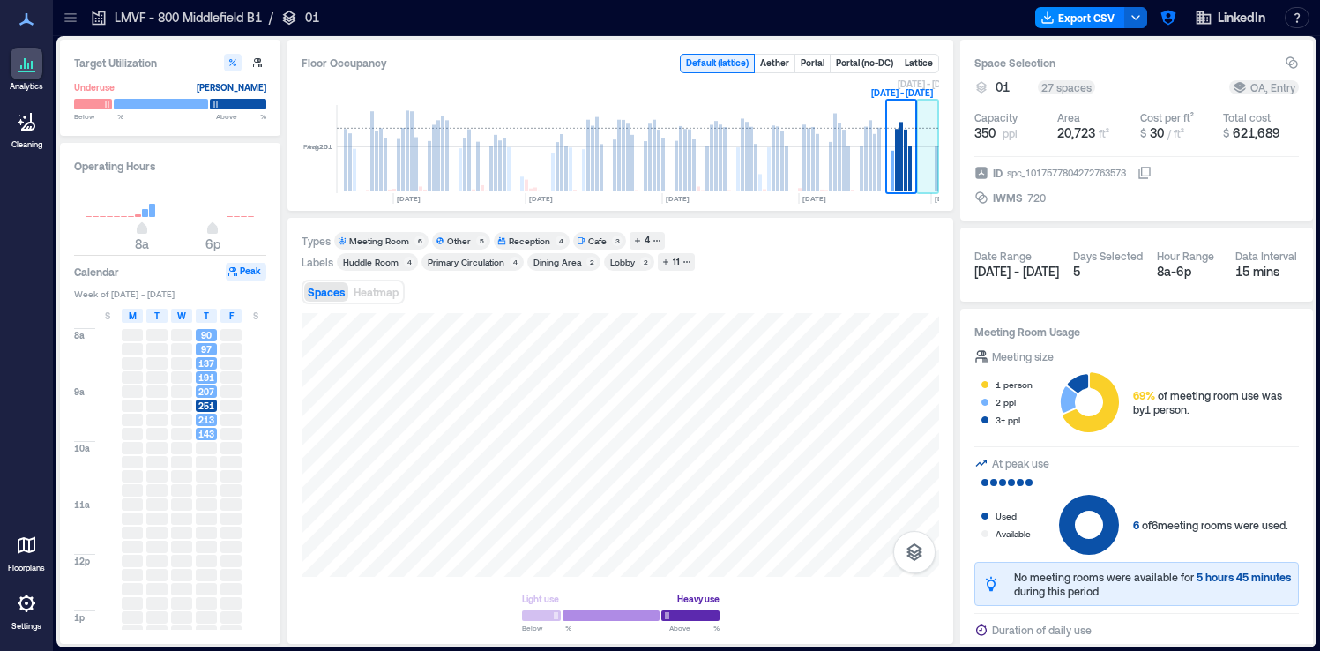
click at [926, 173] on rect at bounding box center [928, 149] width 22 height 88
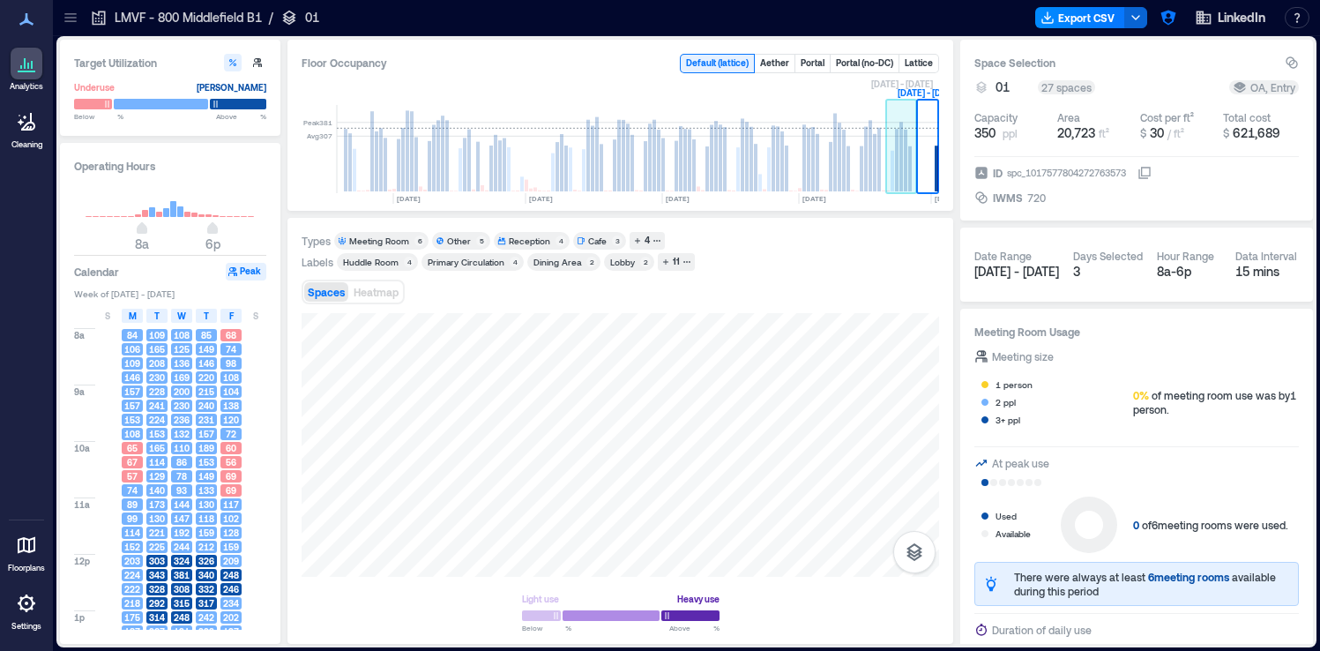
click at [903, 180] on rect at bounding box center [901, 149] width 31 height 88
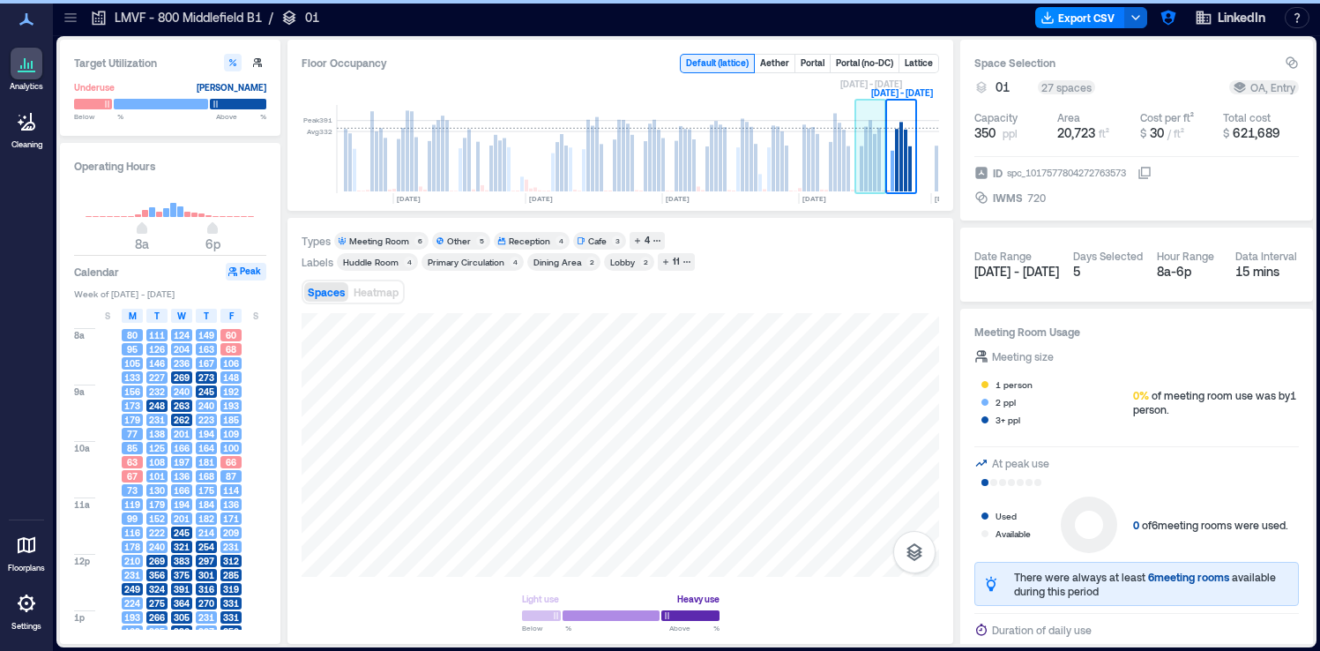
click at [866, 183] on rect at bounding box center [866, 159] width 4 height 64
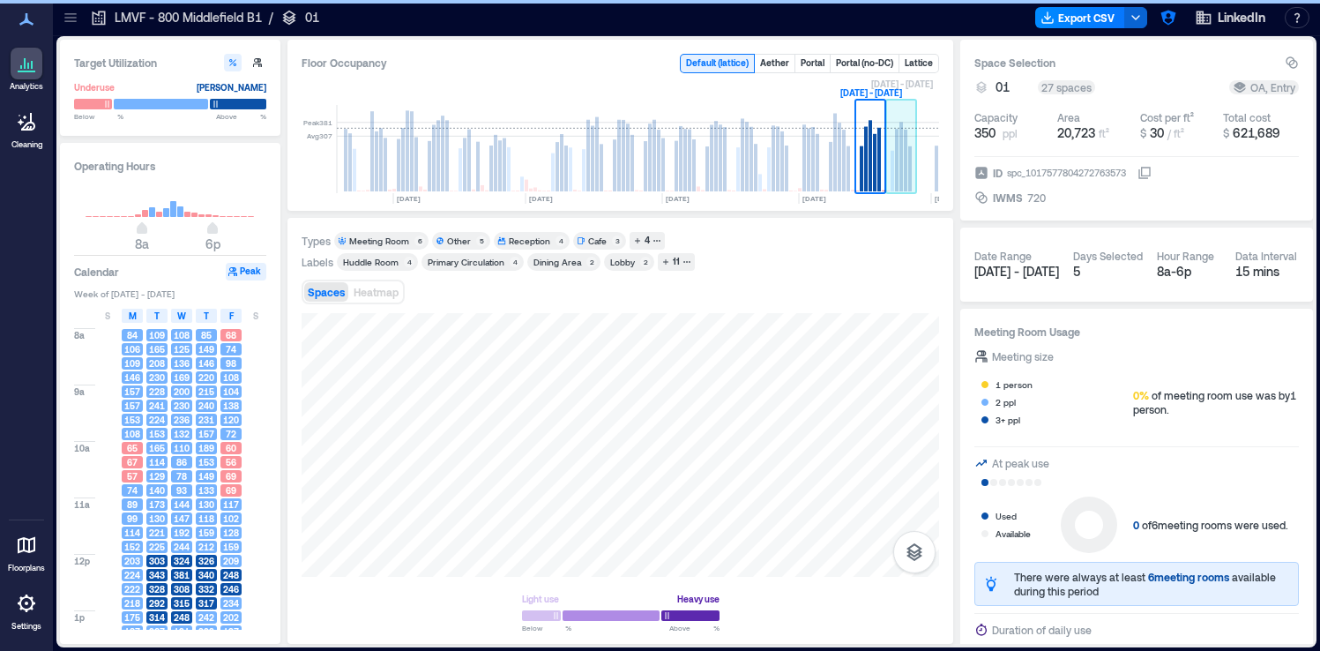
click at [891, 176] on rect at bounding box center [893, 171] width 4 height 41
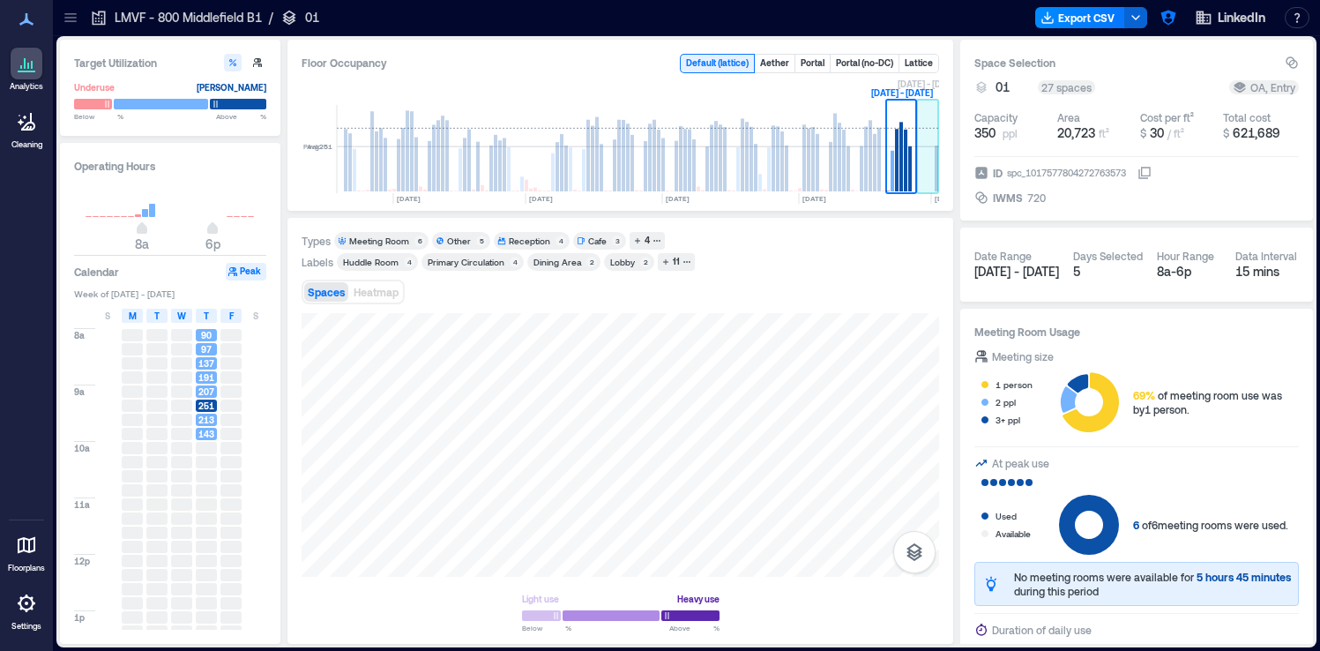
click at [924, 176] on rect at bounding box center [928, 149] width 22 height 88
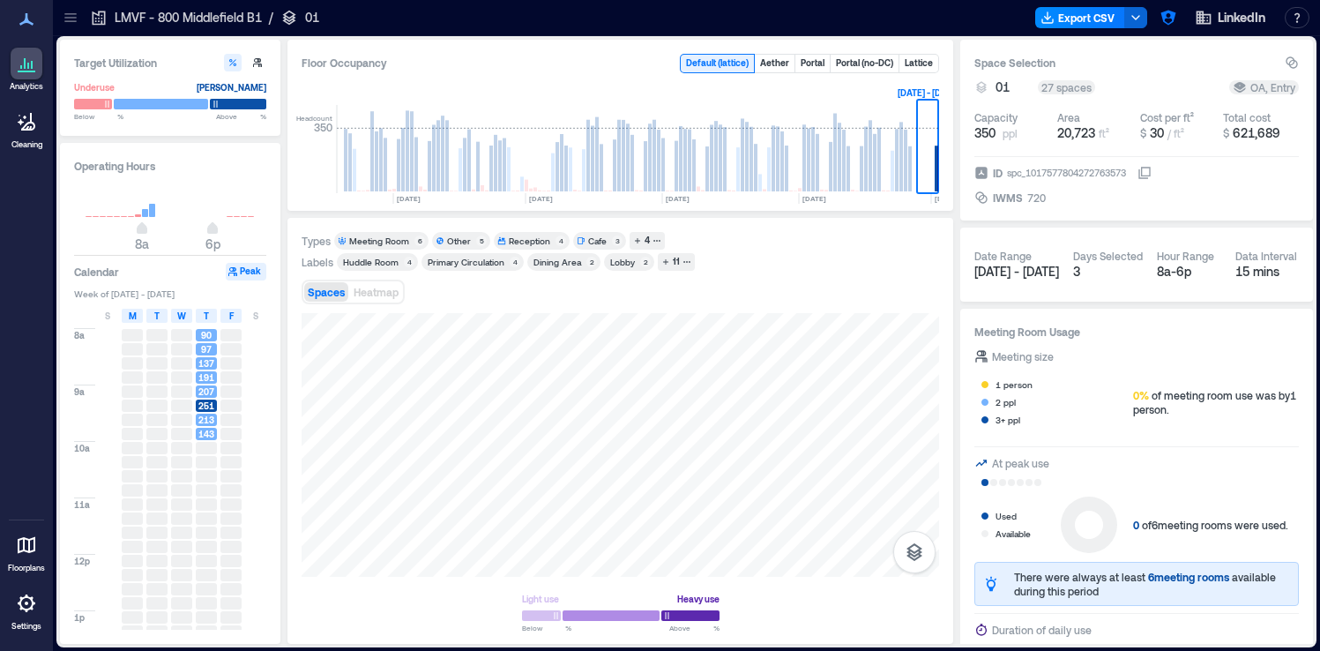
click at [25, 613] on icon at bounding box center [26, 603] width 21 height 21
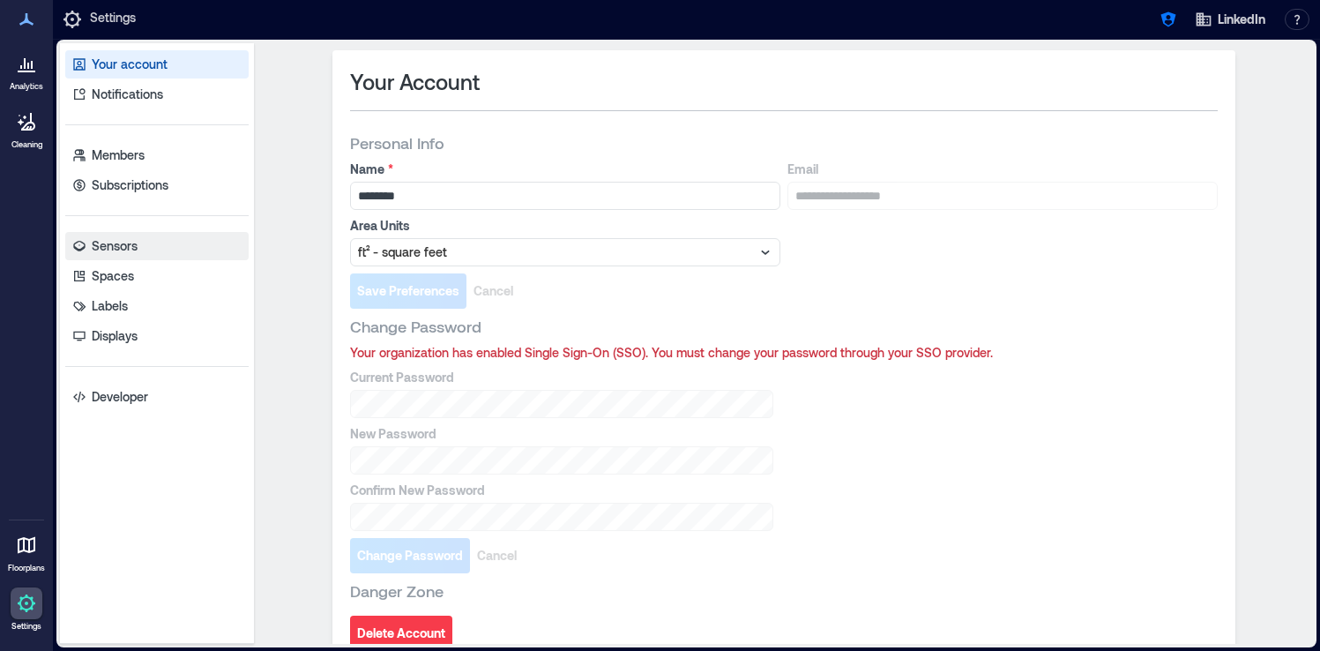
click at [117, 259] on link "Sensors" at bounding box center [156, 246] width 183 height 28
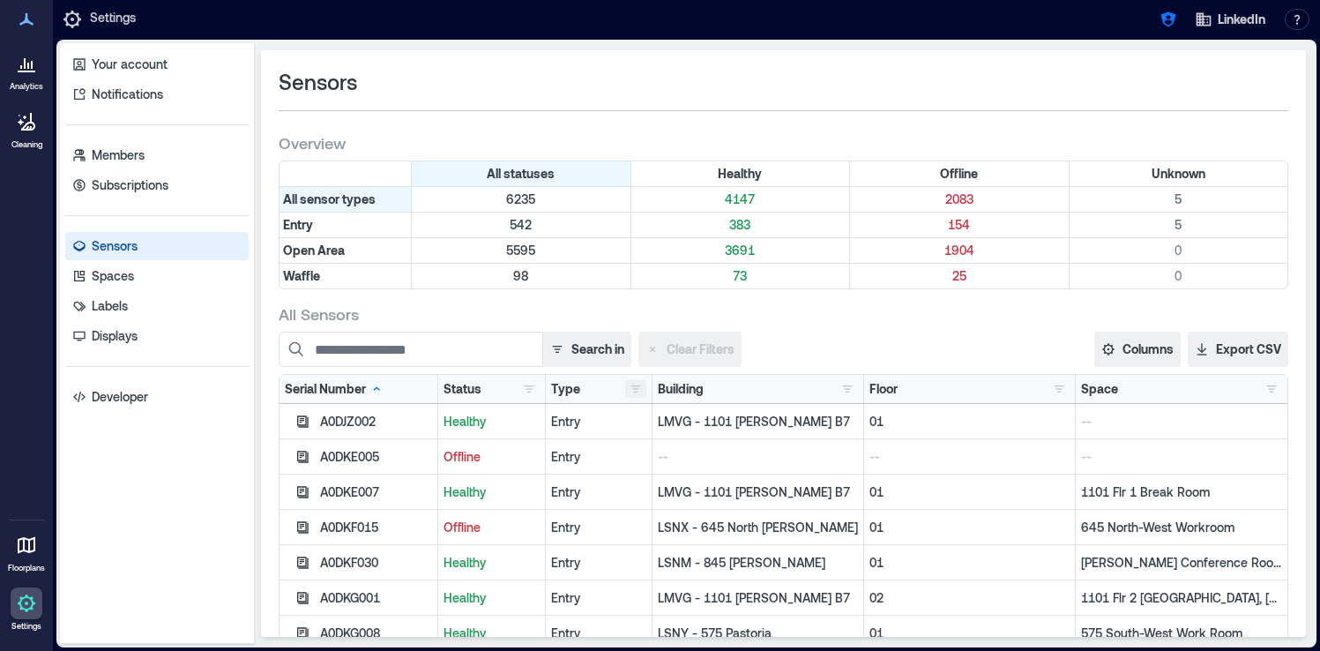
click at [639, 389] on button "button" at bounding box center [635, 389] width 21 height 18
click at [646, 428] on div "Entry 542" at bounding box center [701, 424] width 133 height 18
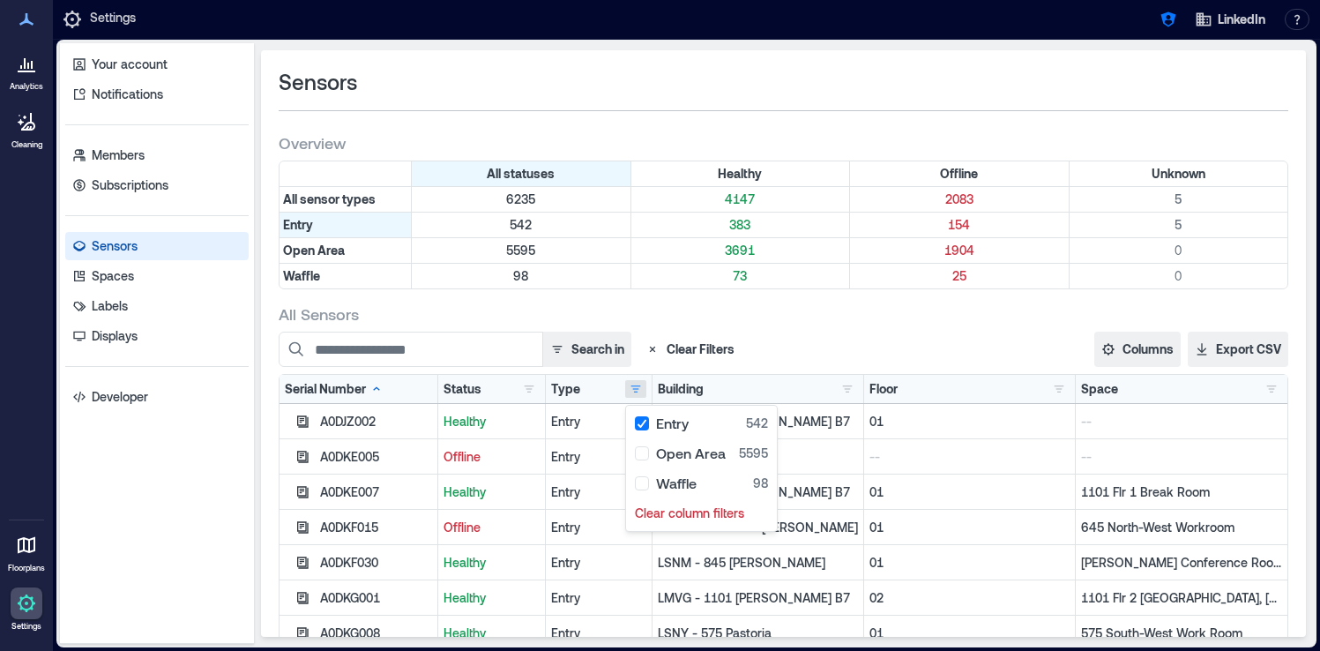
click at [784, 324] on div "All Sensors" at bounding box center [784, 313] width 1010 height 21
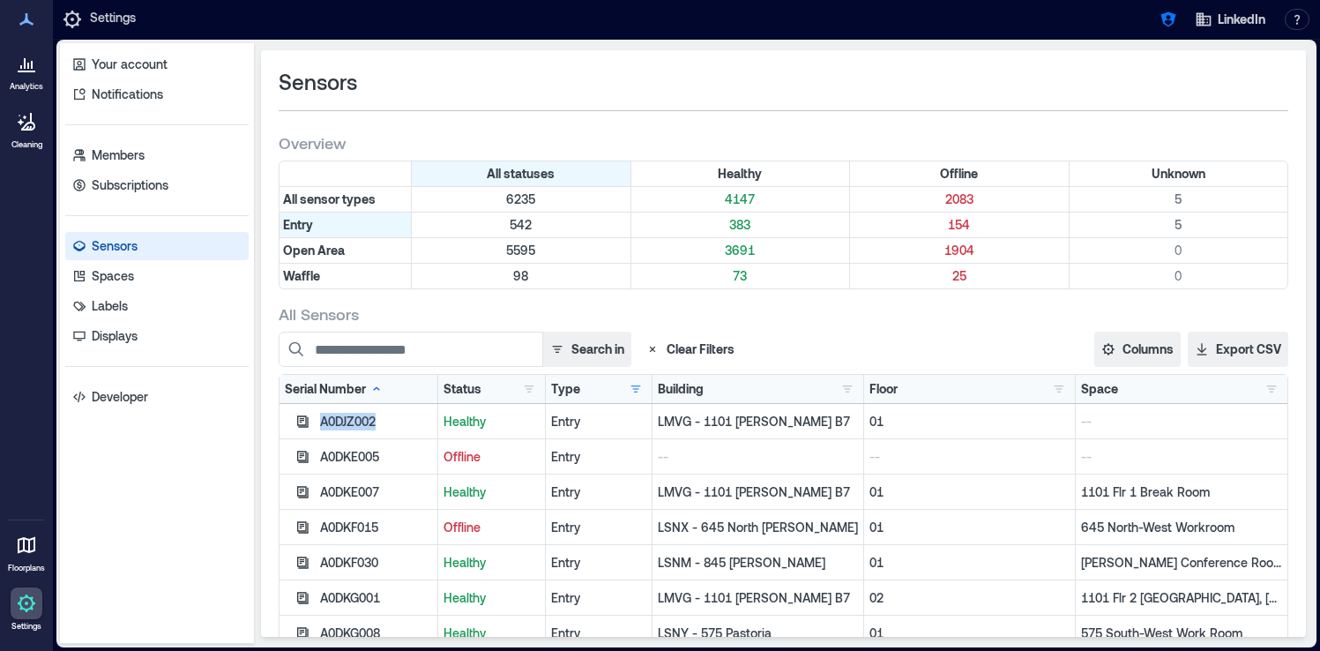
click at [363, 425] on div "A0DJZ002" at bounding box center [376, 422] width 112 height 18
copy div "A0DJZ002"
click at [32, 64] on icon at bounding box center [32, 65] width 2 height 8
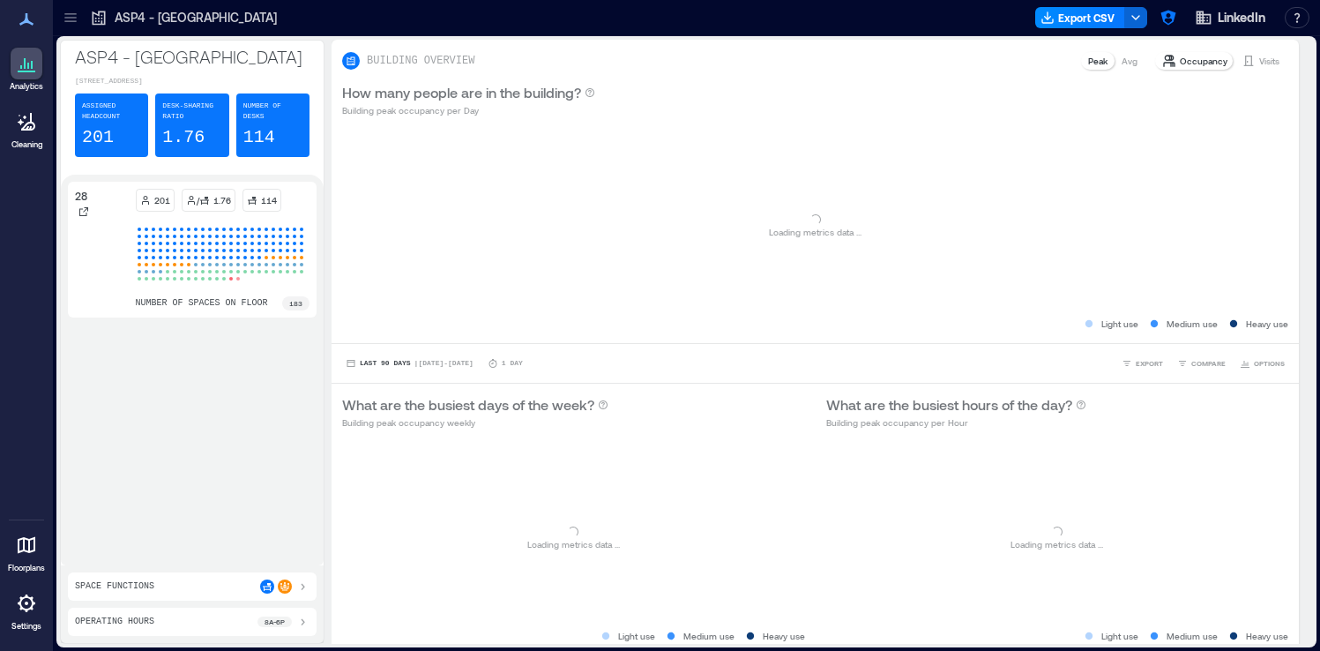
click at [68, 23] on icon at bounding box center [71, 18] width 18 height 18
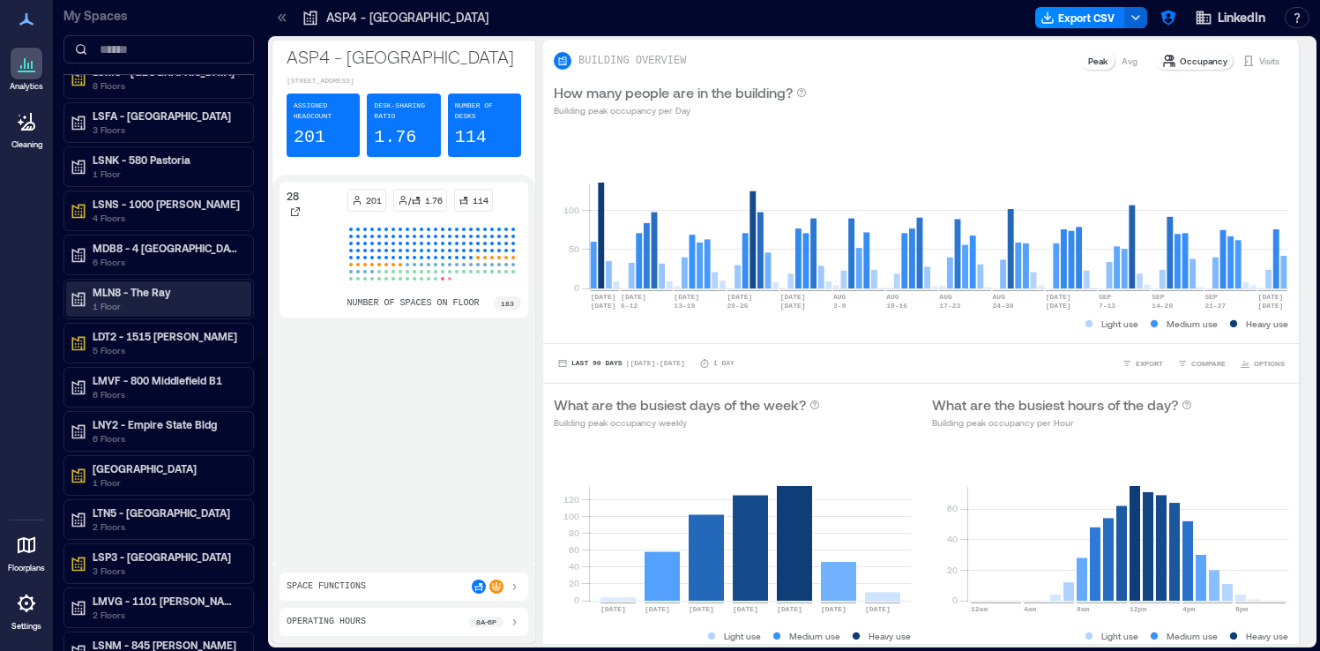
scroll to position [1038, 0]
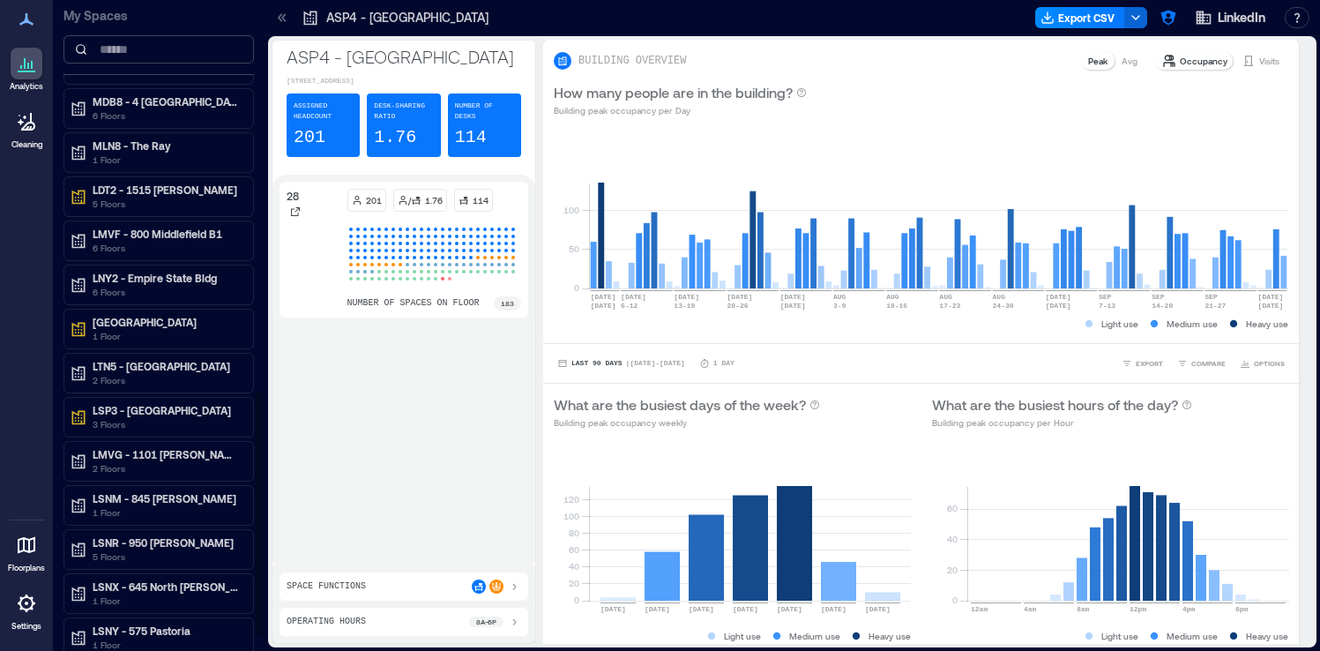
click at [112, 50] on input at bounding box center [159, 49] width 191 height 28
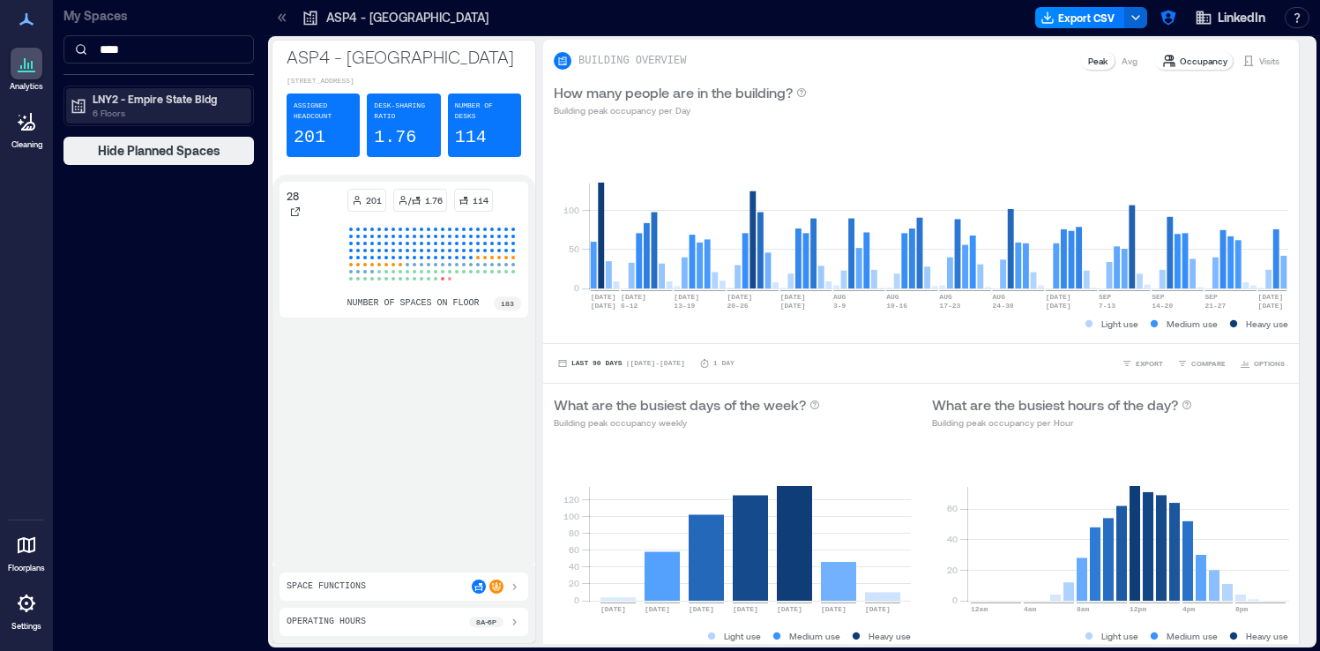
type input "****"
click at [112, 92] on p "LNY2 - Empire State Bldg" at bounding box center [167, 99] width 148 height 14
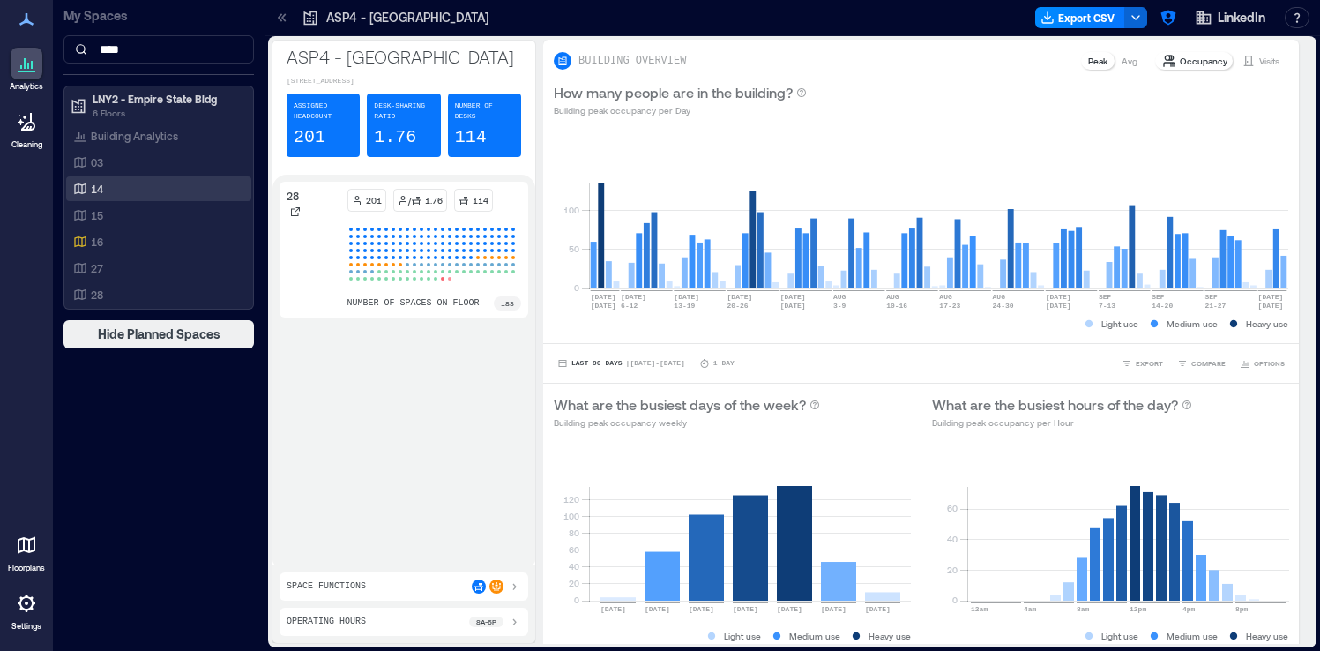
click at [165, 189] on div "14" at bounding box center [155, 189] width 171 height 18
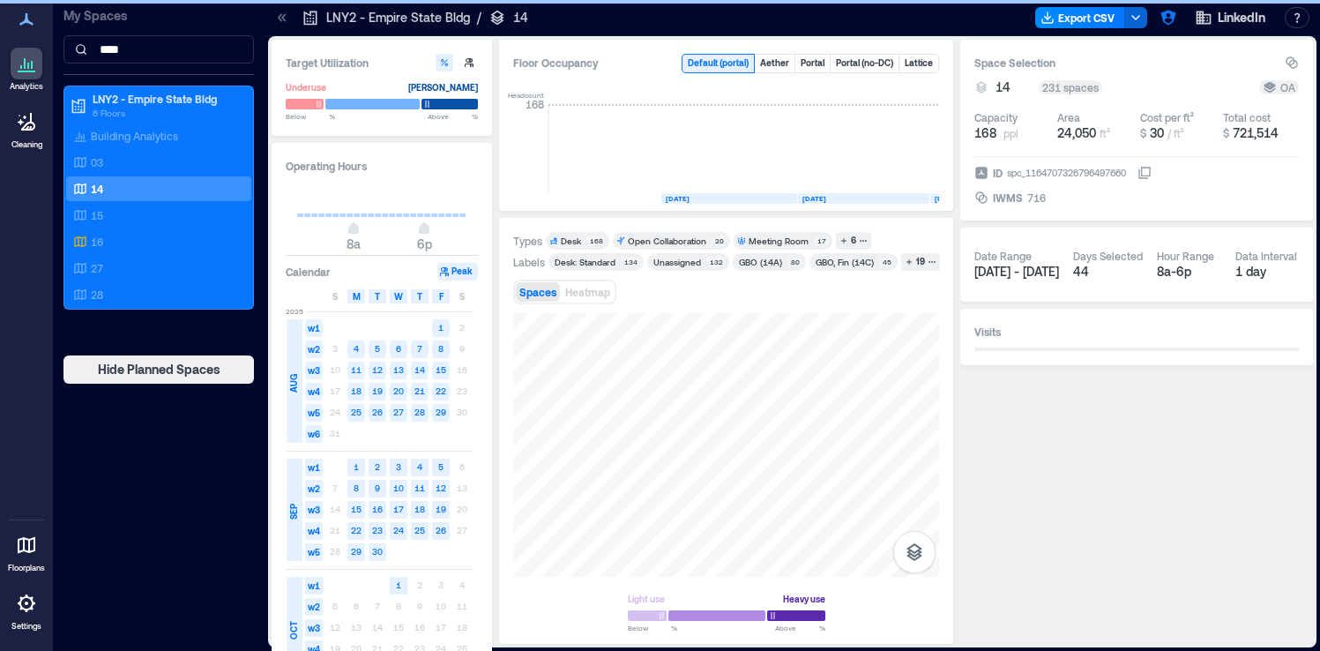
click at [285, 18] on icon at bounding box center [282, 18] width 18 height 18
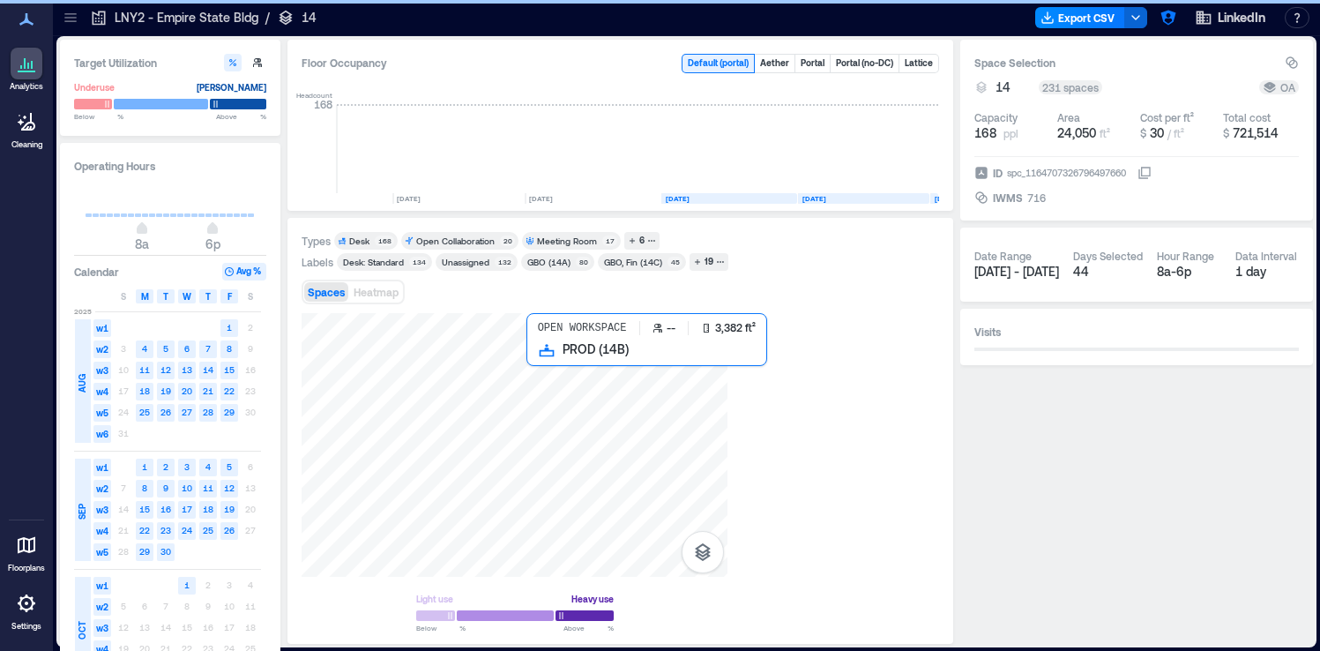
scroll to position [0, 3599]
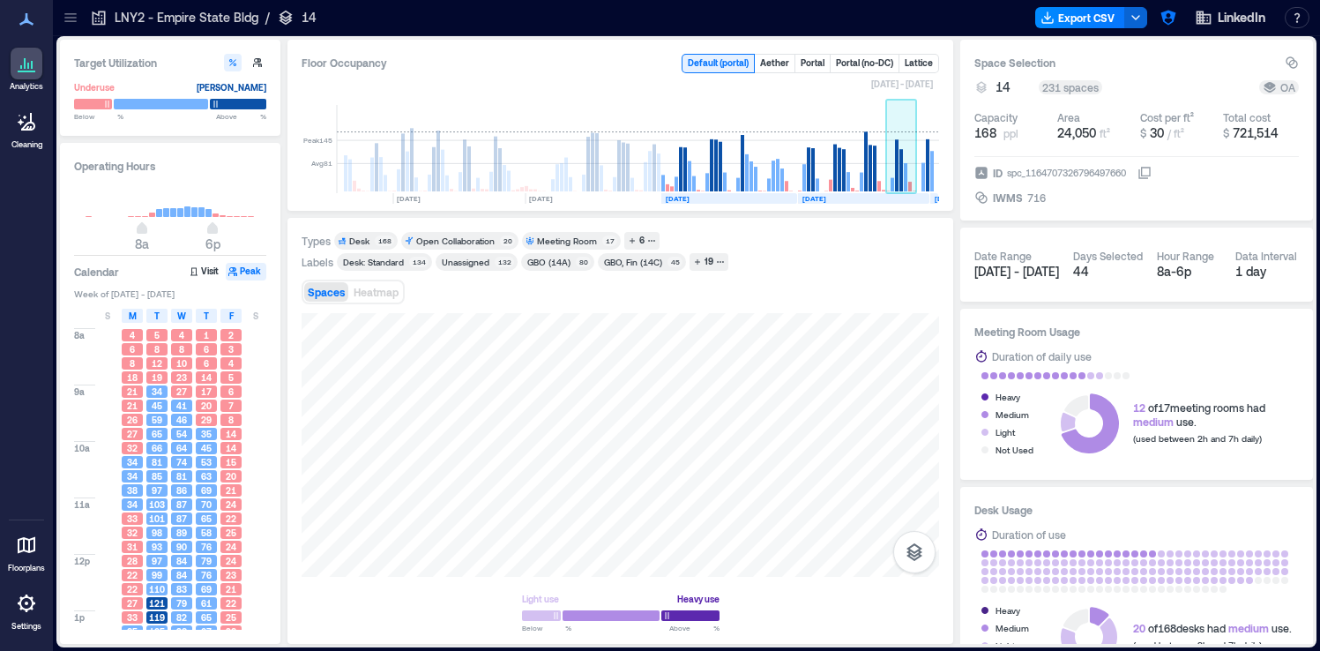
click at [901, 167] on rect at bounding box center [902, 170] width 4 height 42
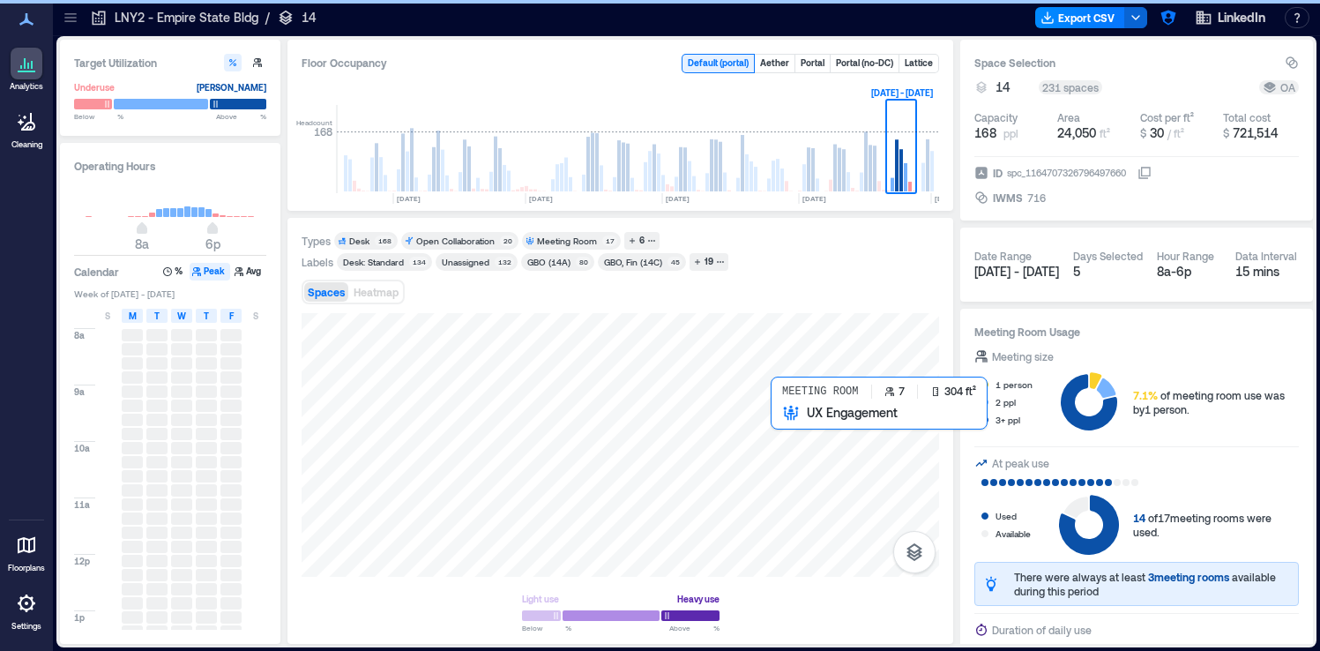
click at [782, 428] on div at bounding box center [621, 445] width 638 height 264
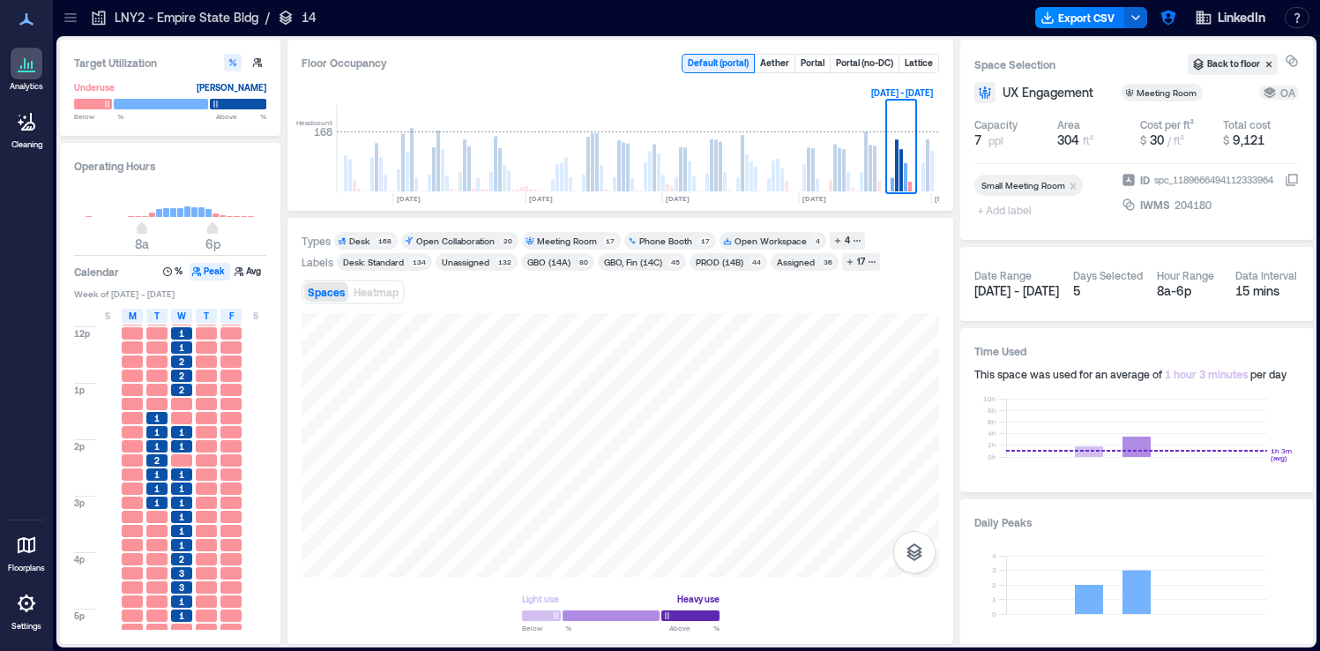
scroll to position [263, 0]
